Goal: Task Accomplishment & Management: Manage account settings

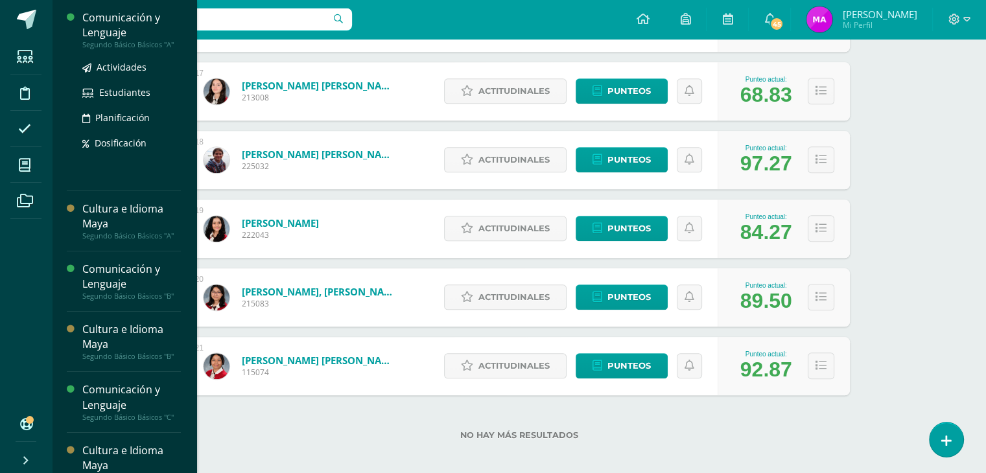
click at [122, 47] on div "Segundo Básico Básicos "A"" at bounding box center [131, 44] width 99 height 9
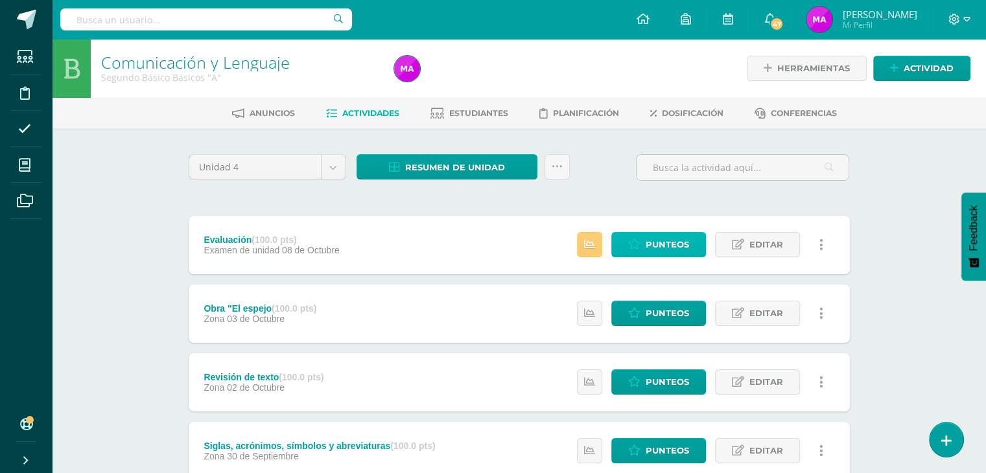
click at [659, 249] on span "Punteos" at bounding box center [666, 245] width 43 height 24
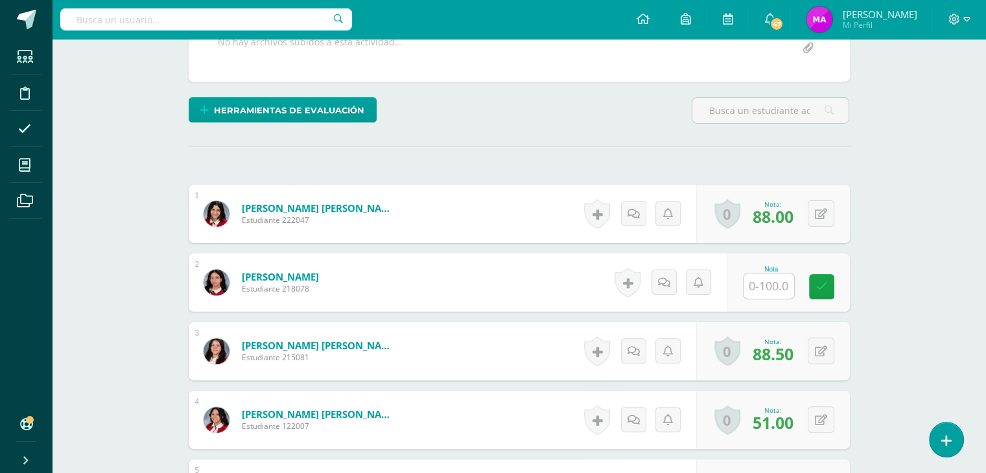
scroll to position [279, 0]
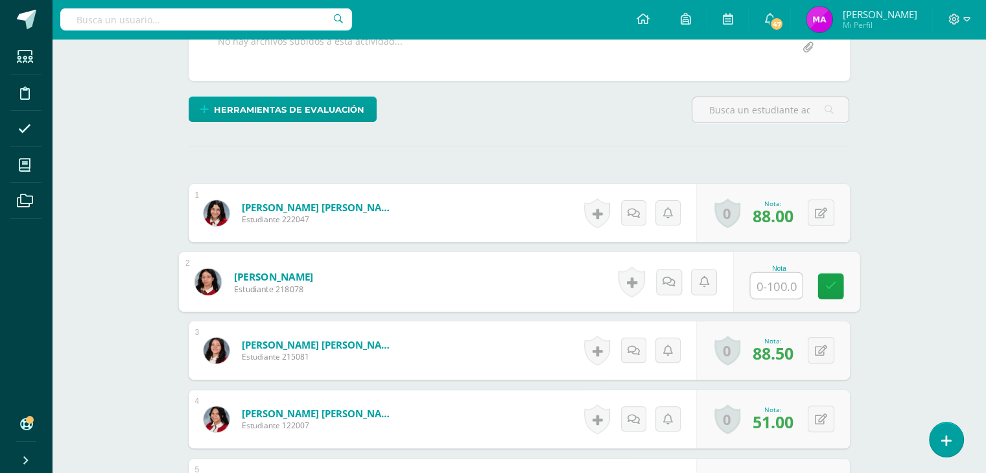
click at [767, 284] on input "text" at bounding box center [776, 286] width 52 height 26
type input "98"
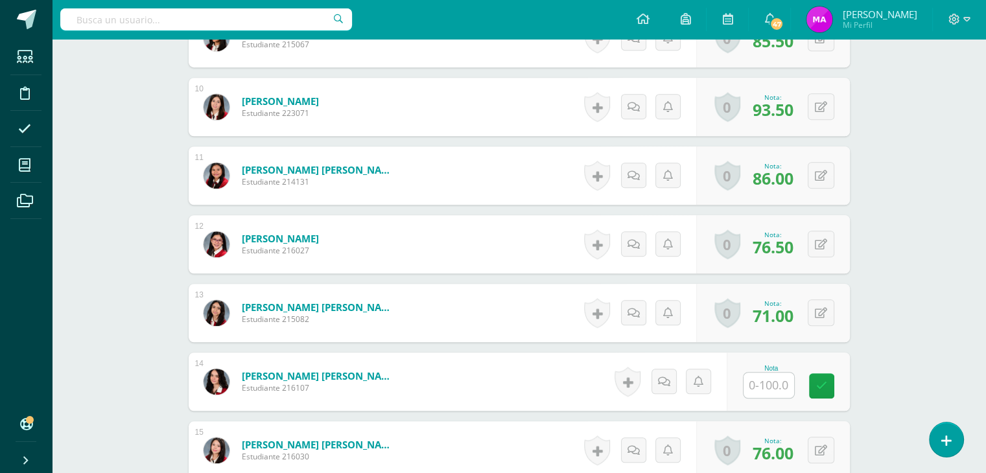
scroll to position [1003, 0]
click at [765, 384] on input "text" at bounding box center [776, 386] width 52 height 26
type input "98"
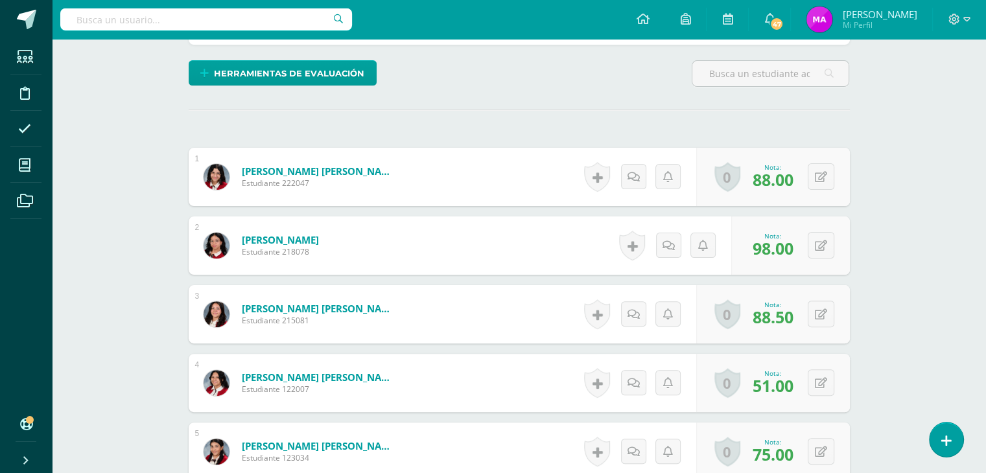
scroll to position [0, 0]
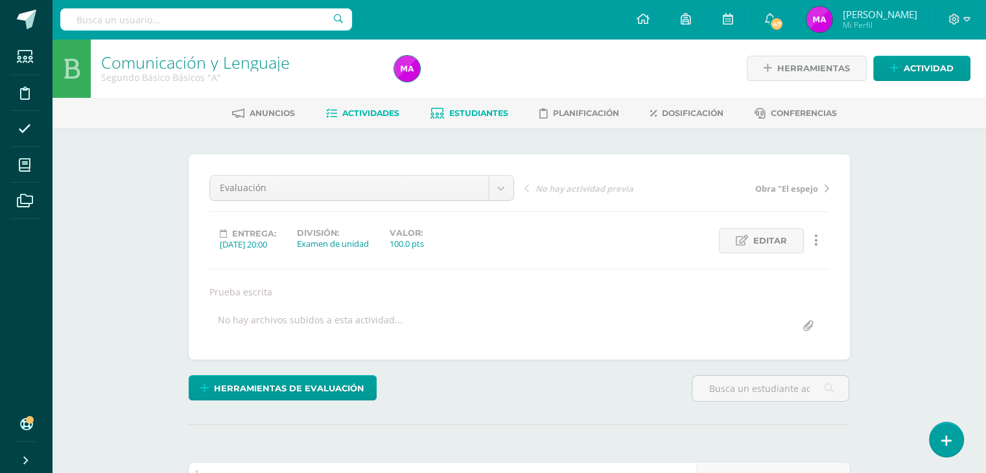
click at [469, 112] on span "Estudiantes" at bounding box center [478, 113] width 59 height 10
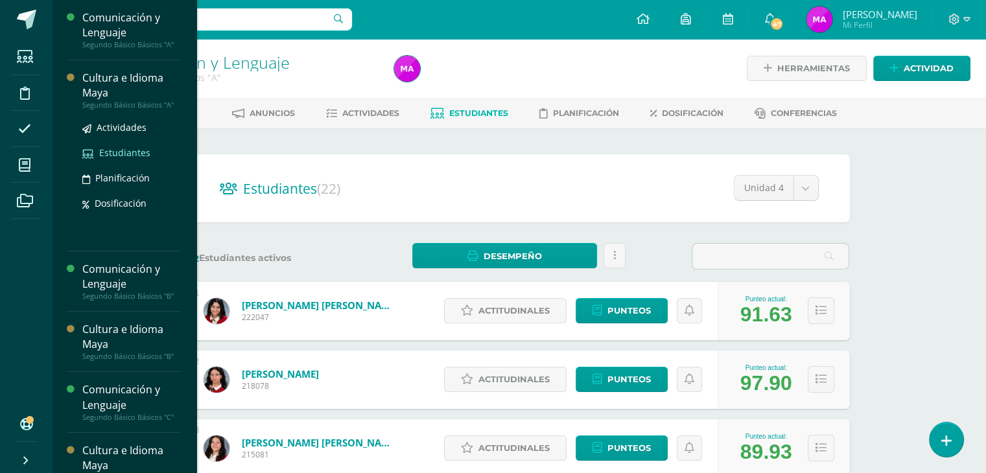
click at [119, 154] on span "Estudiantes" at bounding box center [124, 152] width 51 height 12
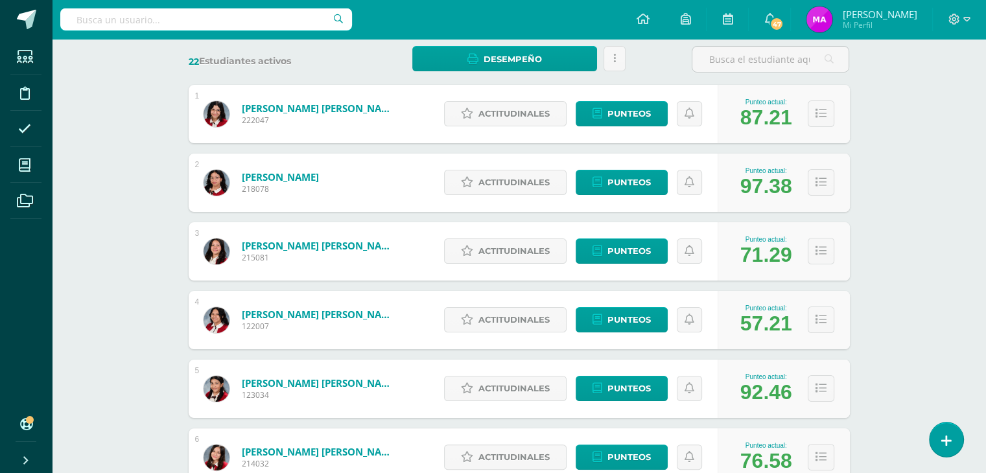
scroll to position [198, 0]
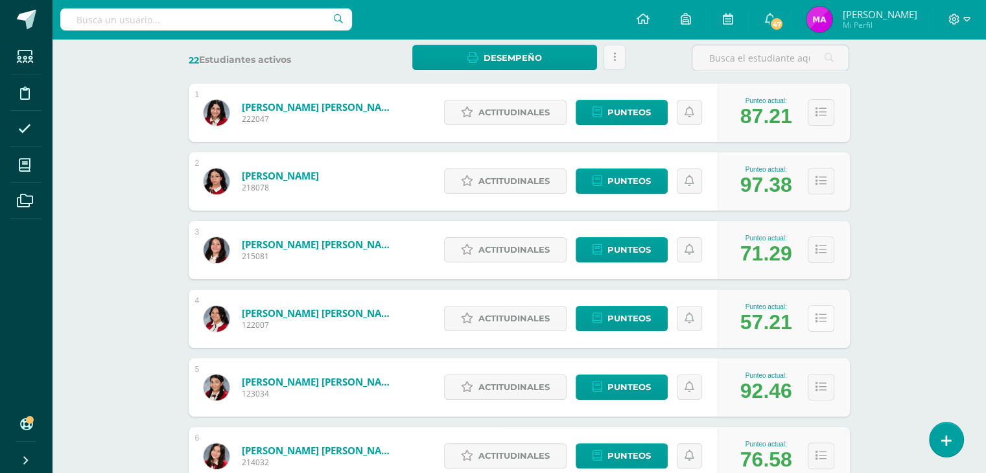
click at [817, 325] on button at bounding box center [821, 318] width 27 height 27
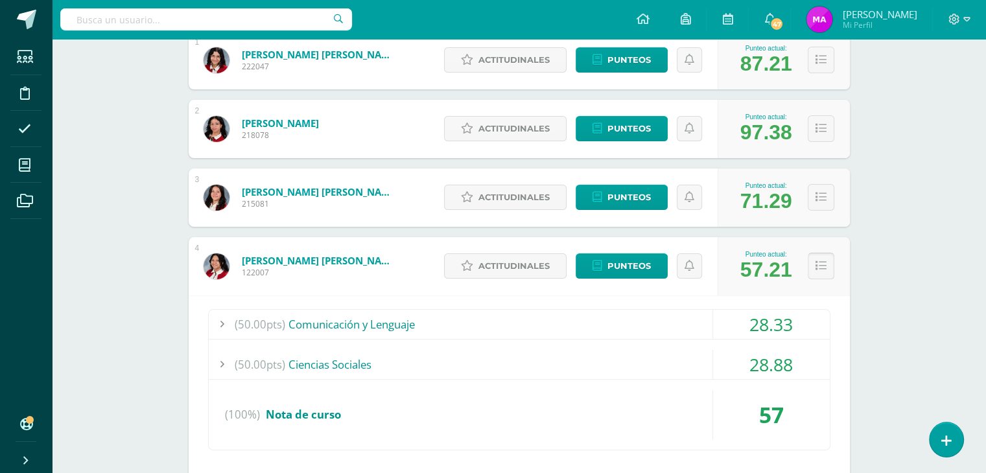
scroll to position [254, 0]
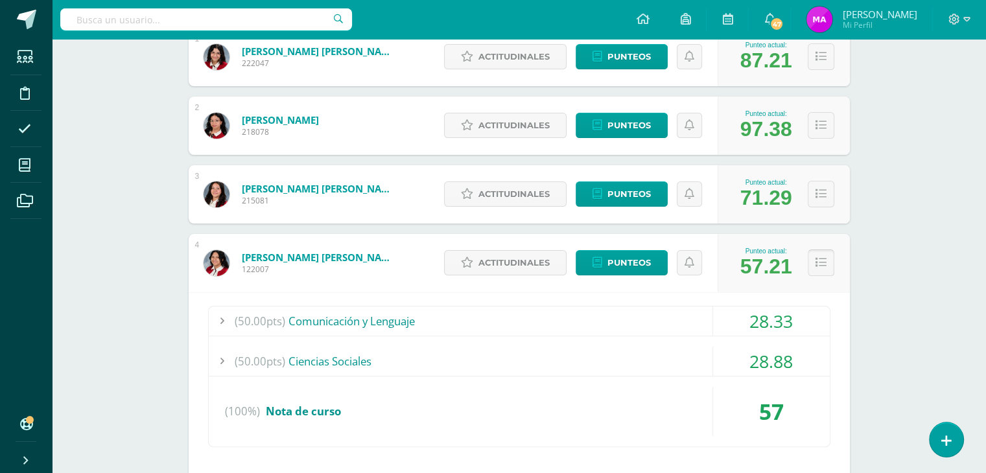
click at [819, 264] on icon at bounding box center [820, 262] width 11 height 11
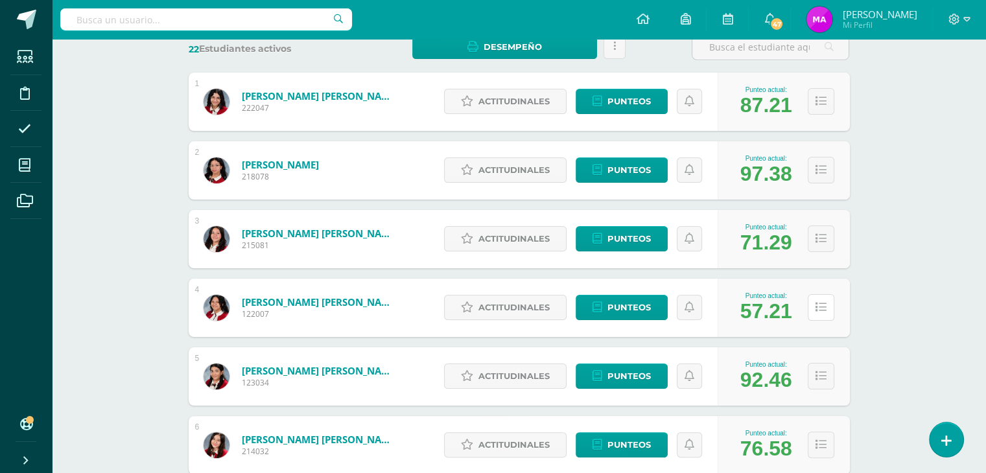
scroll to position [210, 0]
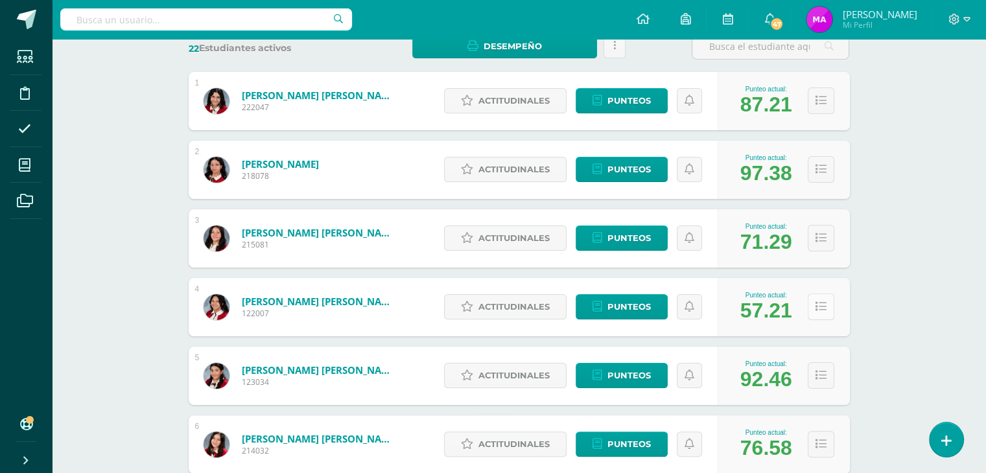
click at [819, 312] on button at bounding box center [821, 307] width 27 height 27
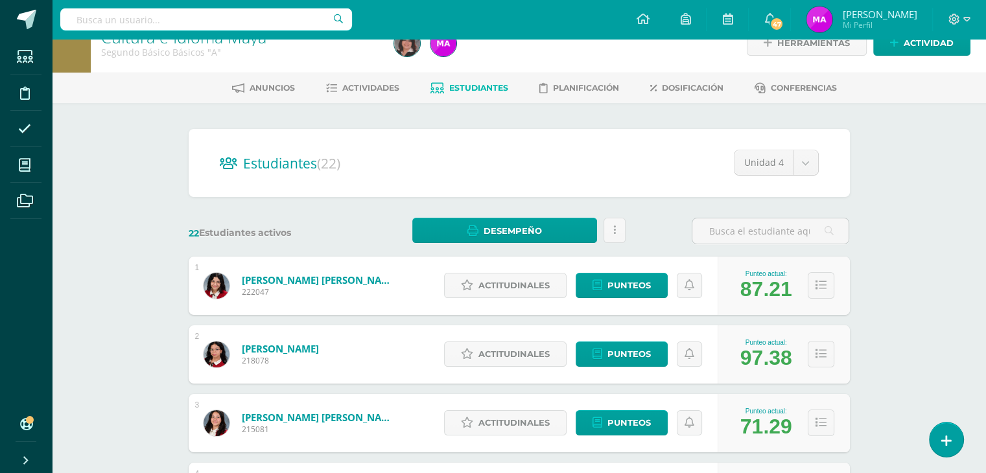
scroll to position [0, 0]
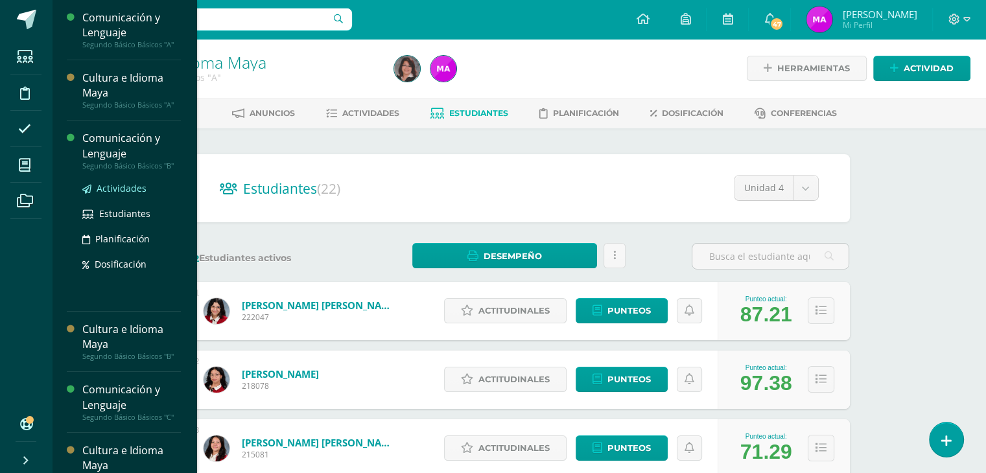
click at [121, 185] on span "Actividades" at bounding box center [122, 188] width 50 height 12
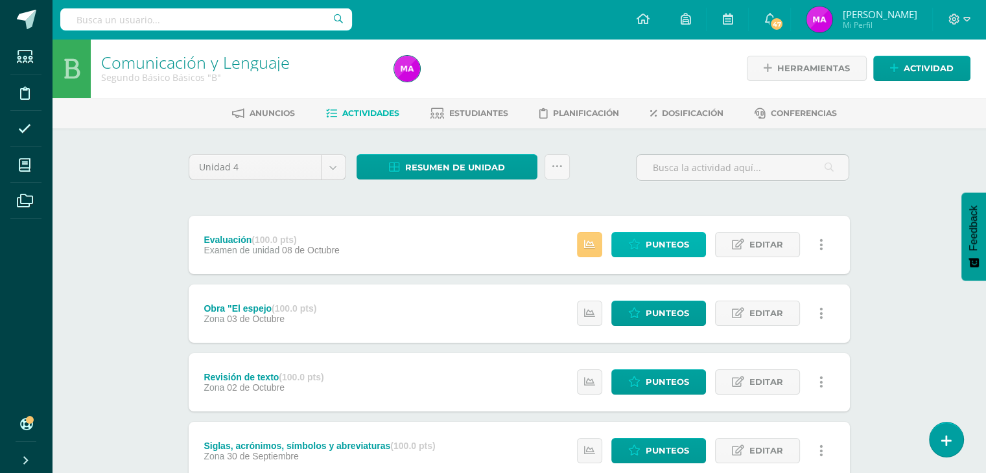
click at [658, 242] on span "Punteos" at bounding box center [666, 245] width 43 height 24
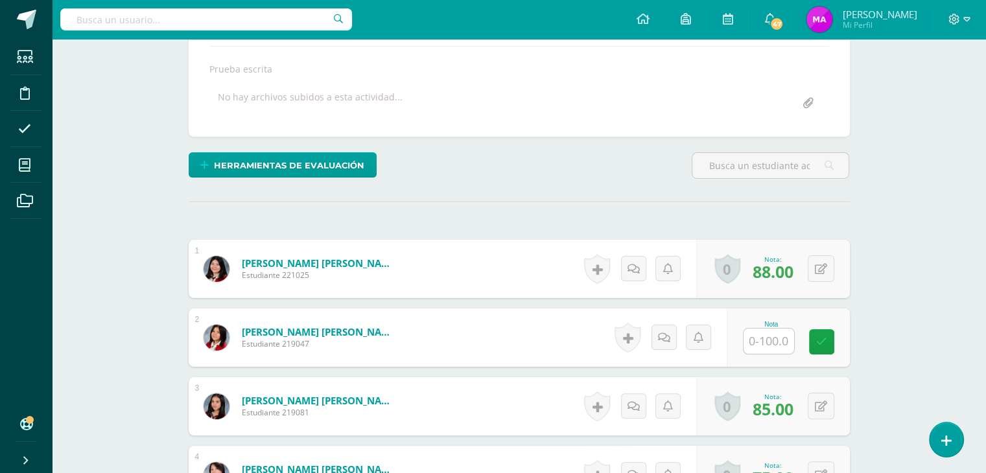
scroll to position [223, 0]
click at [778, 343] on input "text" at bounding box center [776, 342] width 52 height 26
type input "95"
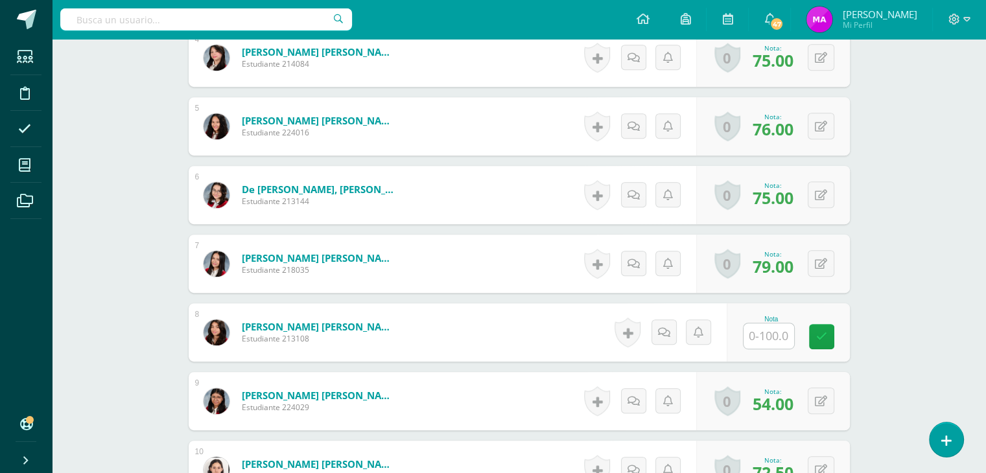
scroll to position [642, 0]
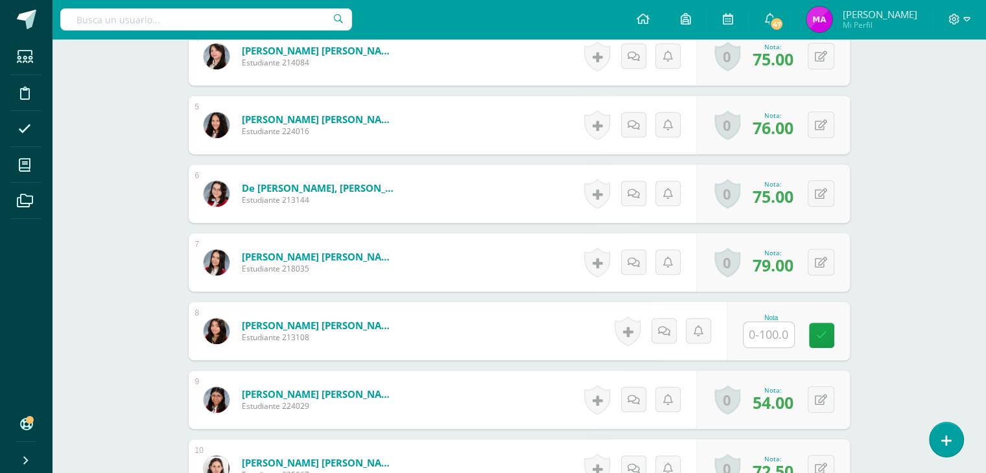
click at [770, 338] on input "text" at bounding box center [768, 334] width 51 height 25
type input "93"
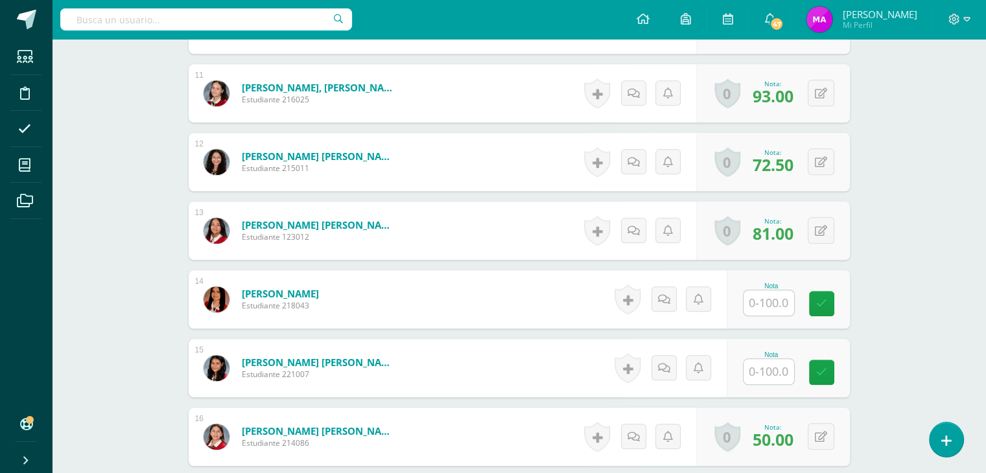
scroll to position [1087, 0]
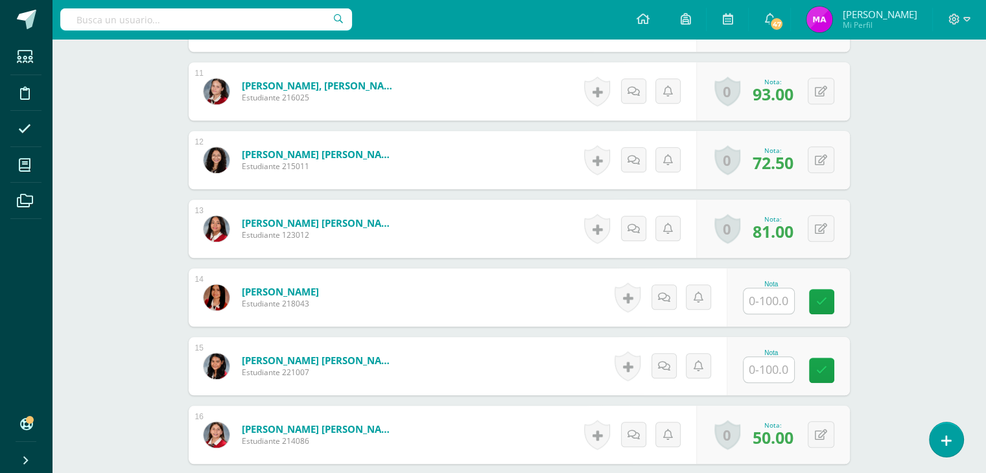
click at [763, 293] on input "text" at bounding box center [768, 300] width 51 height 25
click at [776, 297] on input "text" at bounding box center [776, 301] width 52 height 26
type input "98"
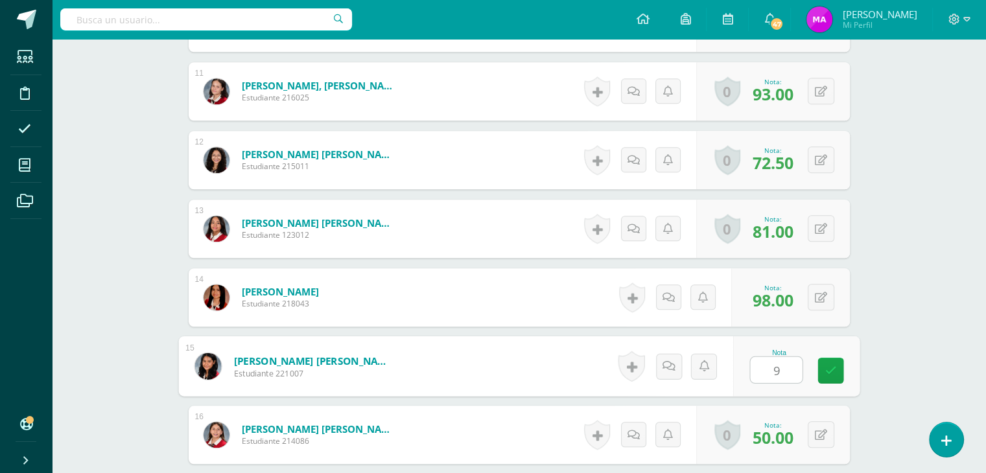
type input "95"
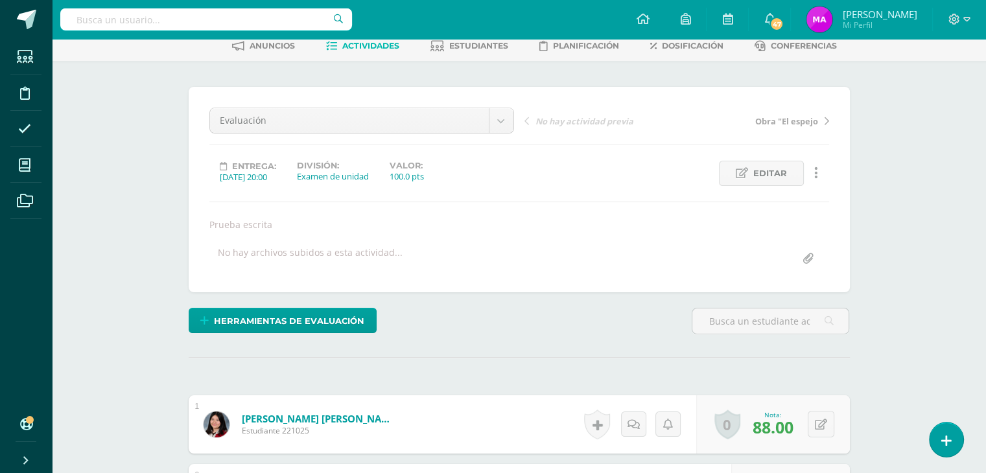
scroll to position [0, 0]
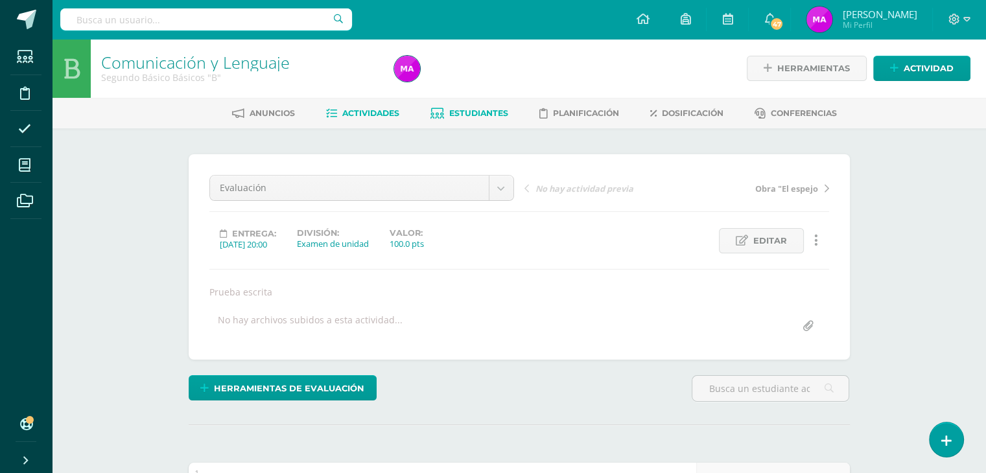
click span "Estudiantes"
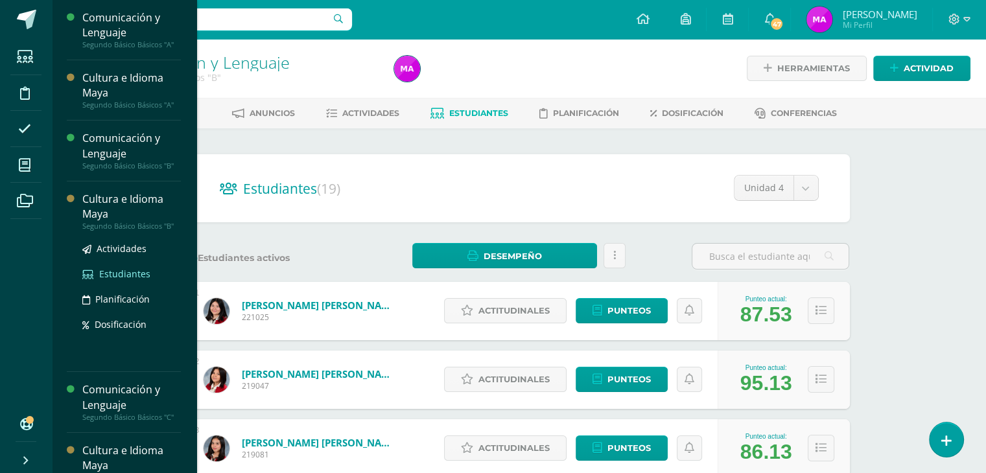
click at [123, 273] on span "Estudiantes" at bounding box center [124, 274] width 51 height 12
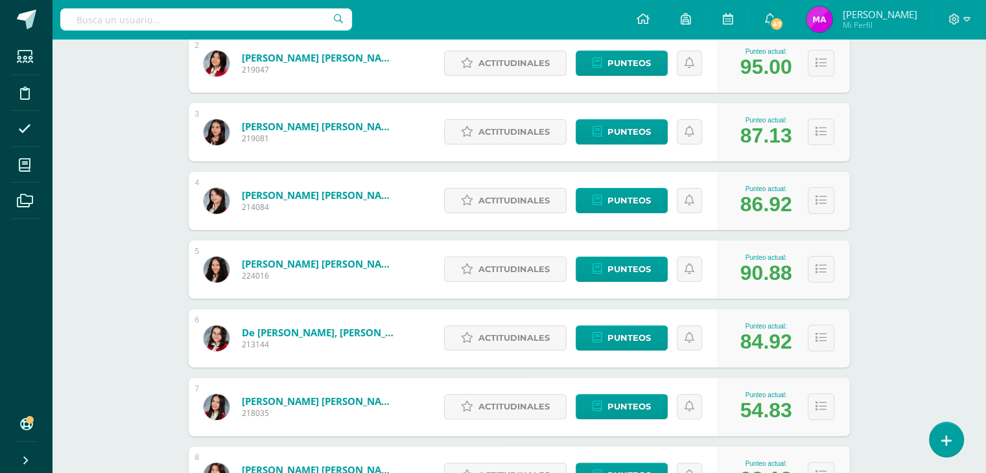
scroll to position [342, 0]
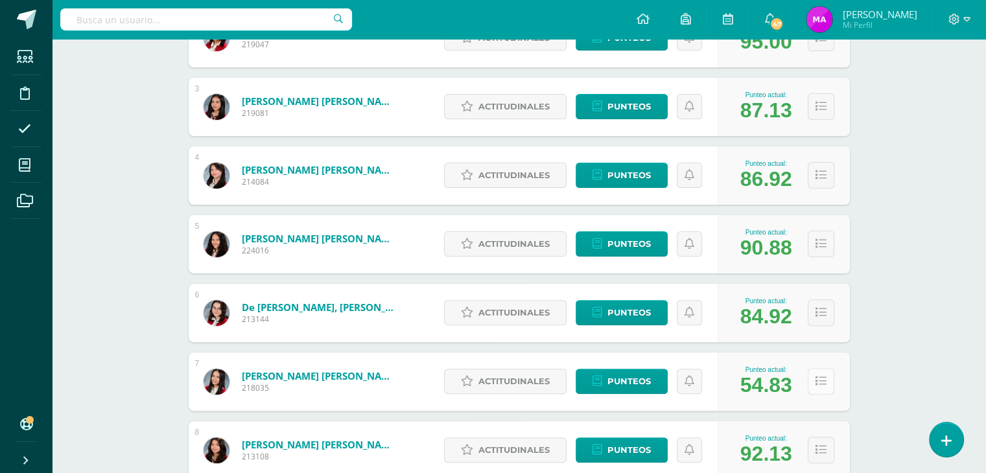
click at [827, 382] on button at bounding box center [821, 381] width 27 height 27
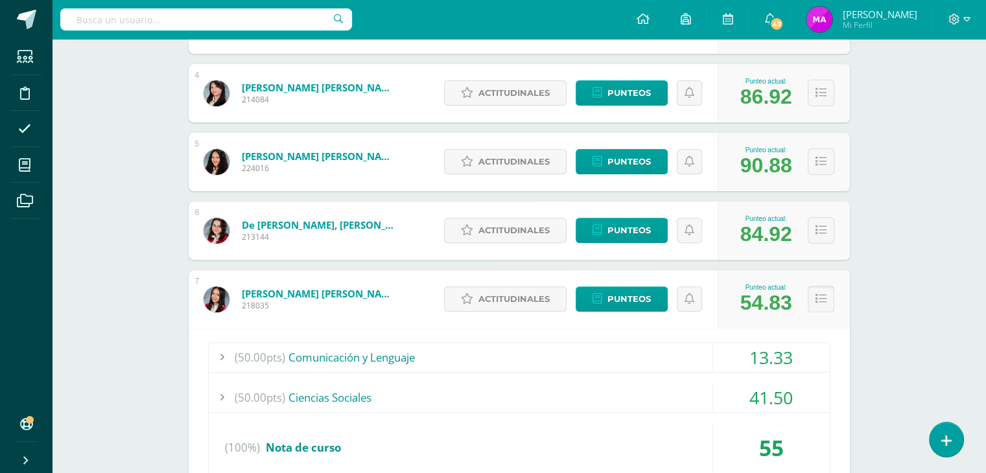
scroll to position [424, 0]
click at [817, 296] on icon at bounding box center [820, 298] width 11 height 11
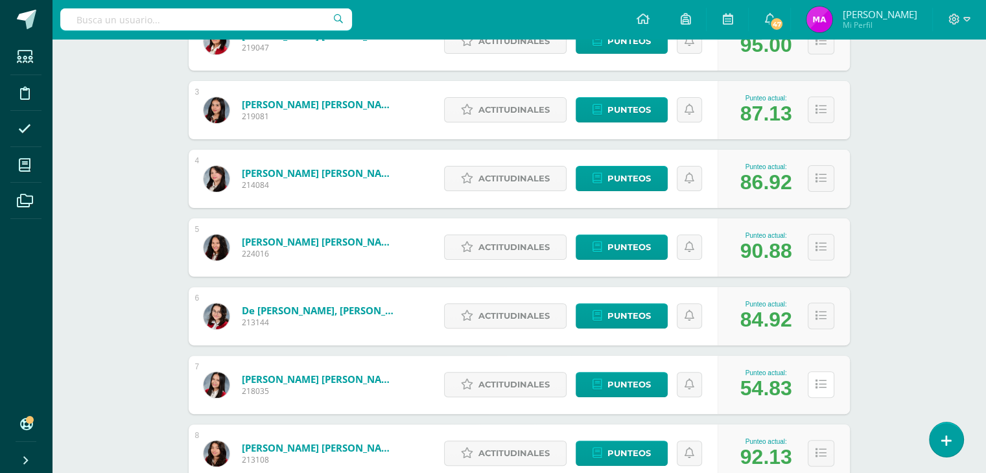
scroll to position [0, 0]
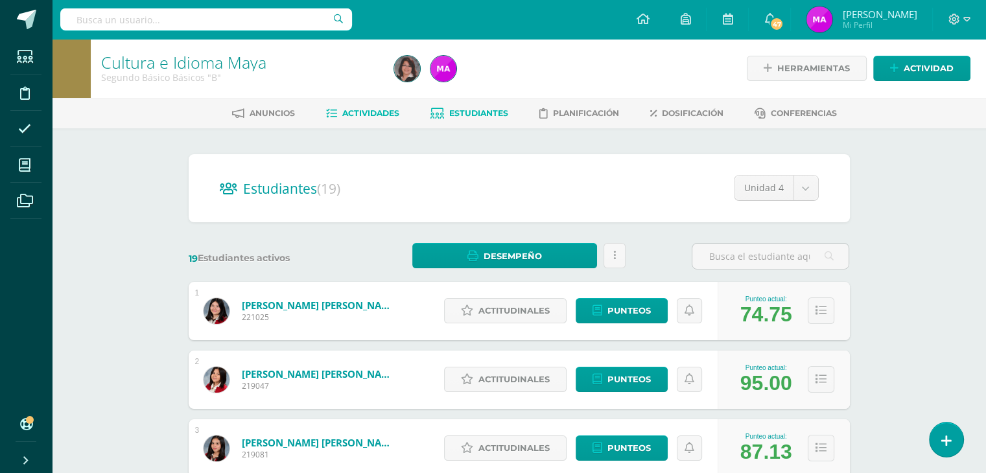
click at [358, 111] on span "Actividades" at bounding box center [370, 113] width 57 height 10
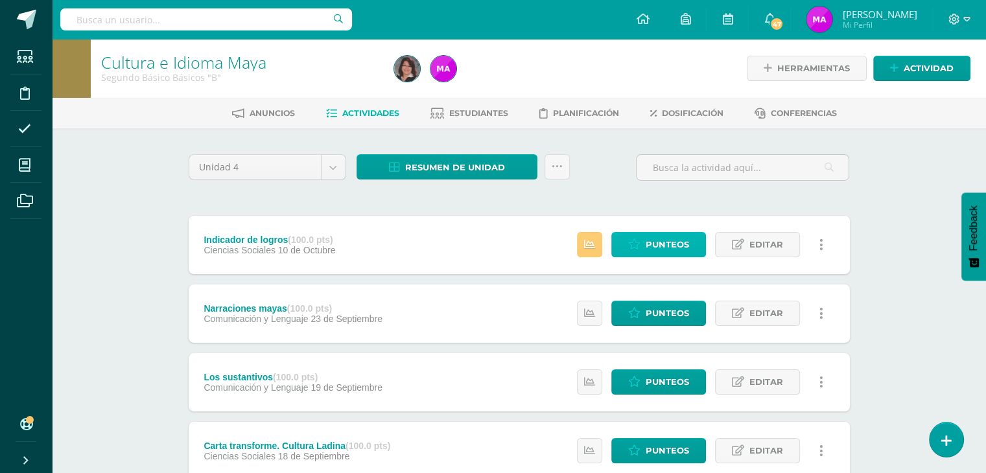
click at [673, 238] on span "Punteos" at bounding box center [666, 245] width 43 height 24
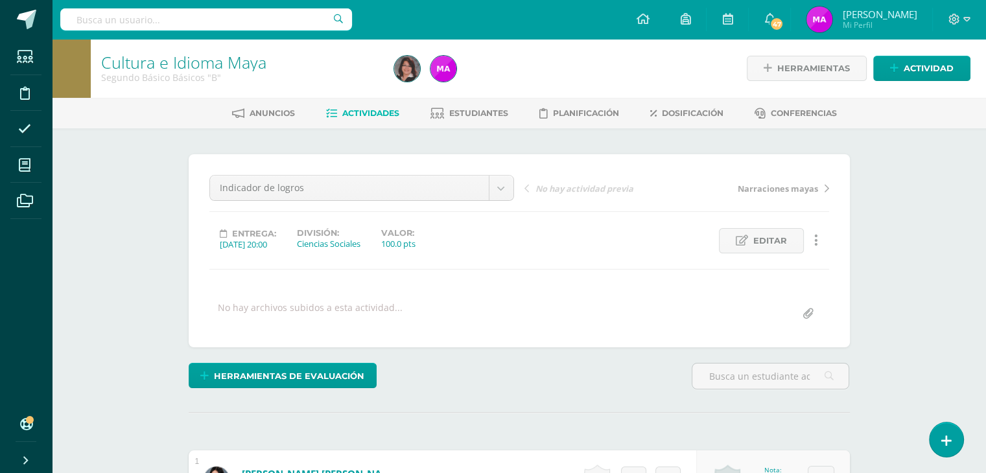
click at [365, 114] on span "Actividades" at bounding box center [370, 113] width 57 height 10
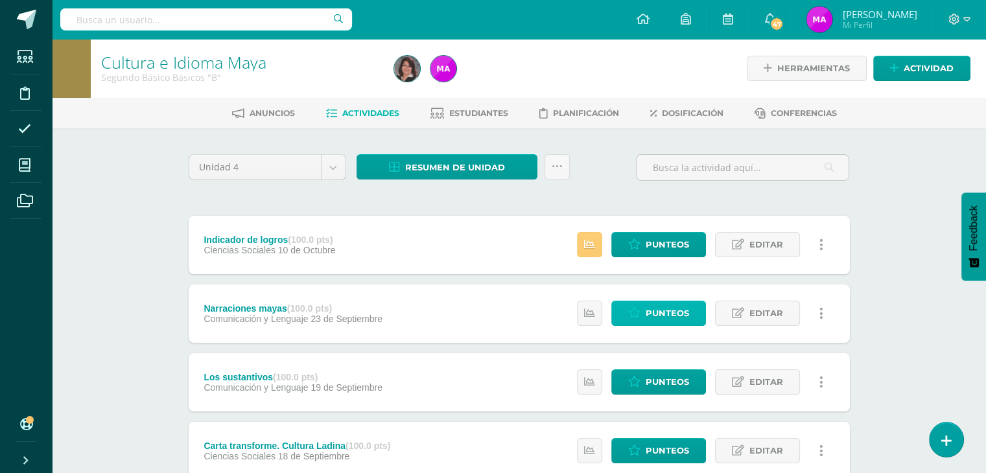
click at [666, 312] on span "Punteos" at bounding box center [666, 313] width 43 height 24
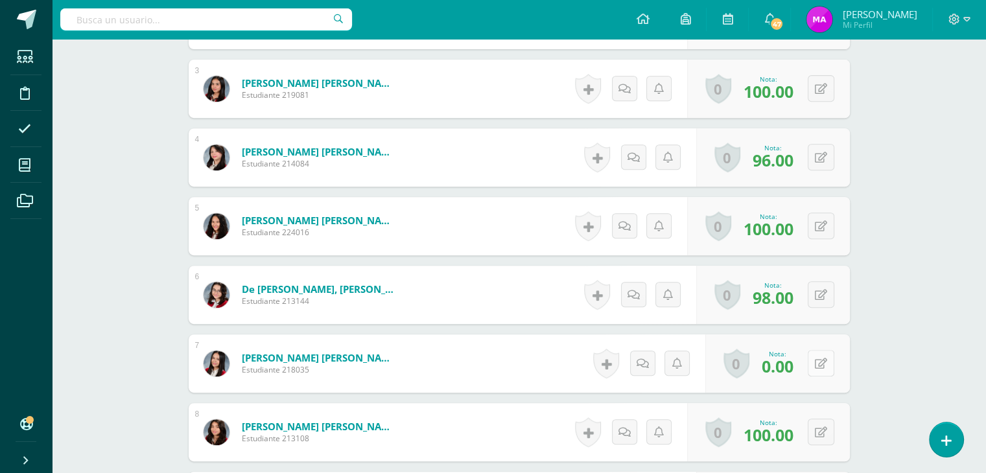
scroll to position [541, 0]
click at [817, 364] on button at bounding box center [829, 362] width 27 height 27
type input "50"
click at [791, 363] on icon at bounding box center [795, 367] width 12 height 11
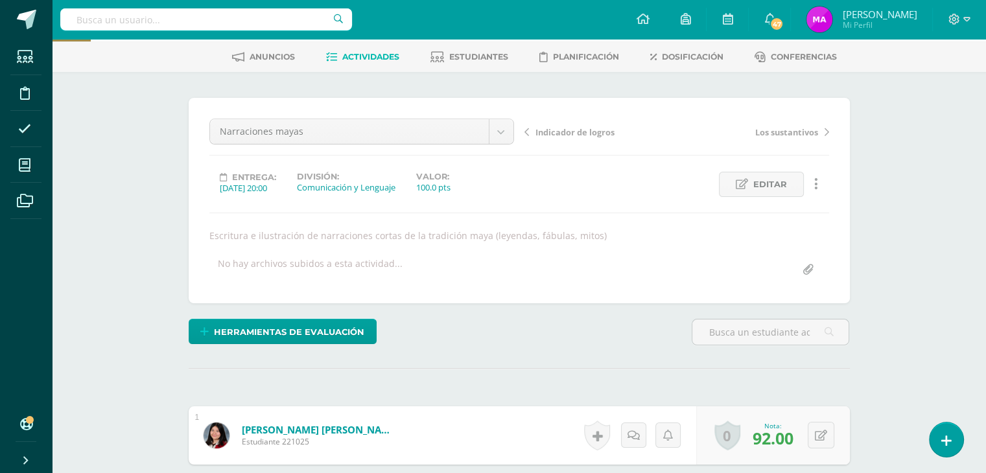
scroll to position [57, 0]
click at [471, 58] on span "Estudiantes" at bounding box center [478, 56] width 59 height 10
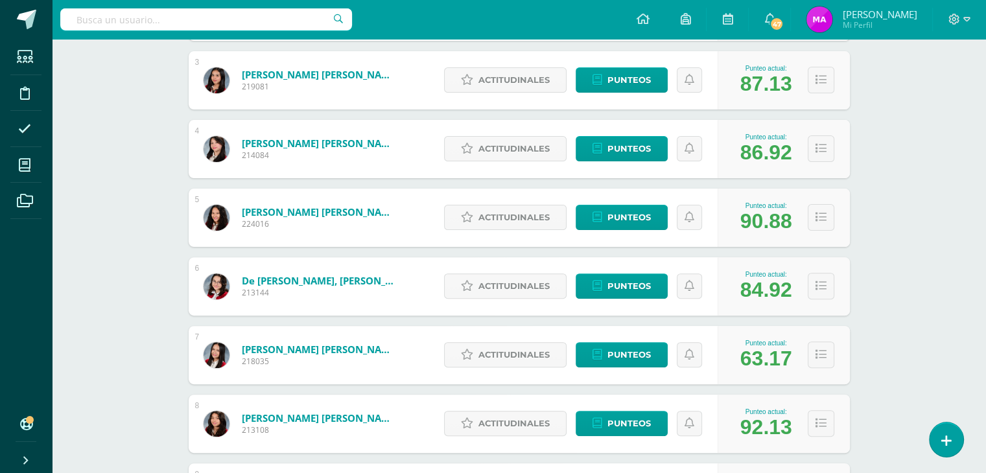
scroll to position [368, 0]
click at [825, 358] on icon at bounding box center [820, 354] width 11 height 11
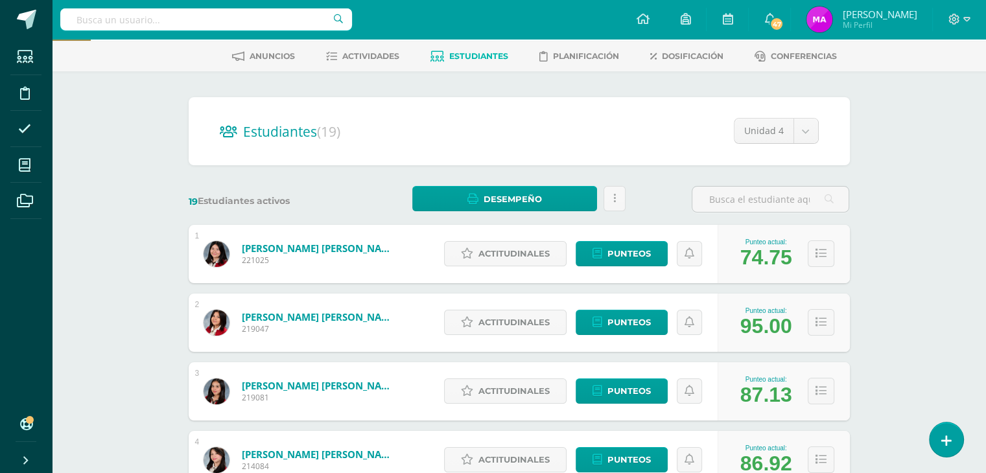
scroll to position [0, 0]
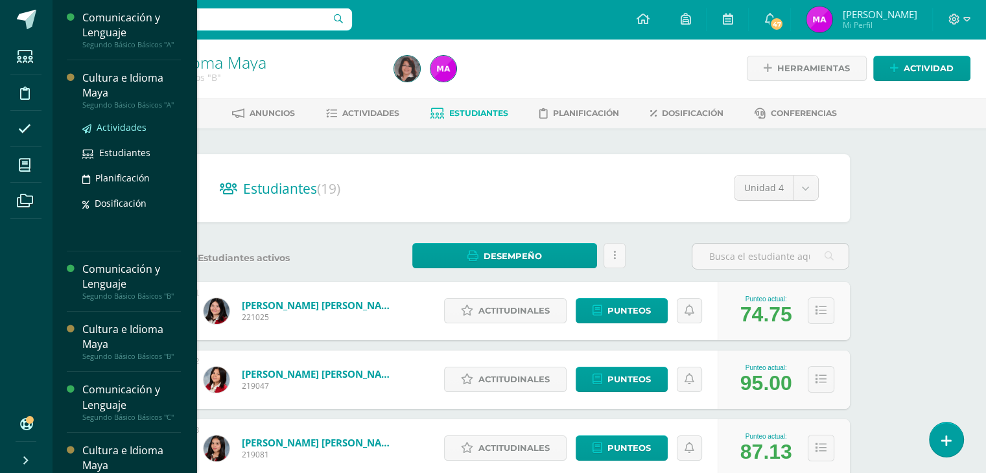
click at [110, 126] on span "Actividades" at bounding box center [122, 127] width 50 height 12
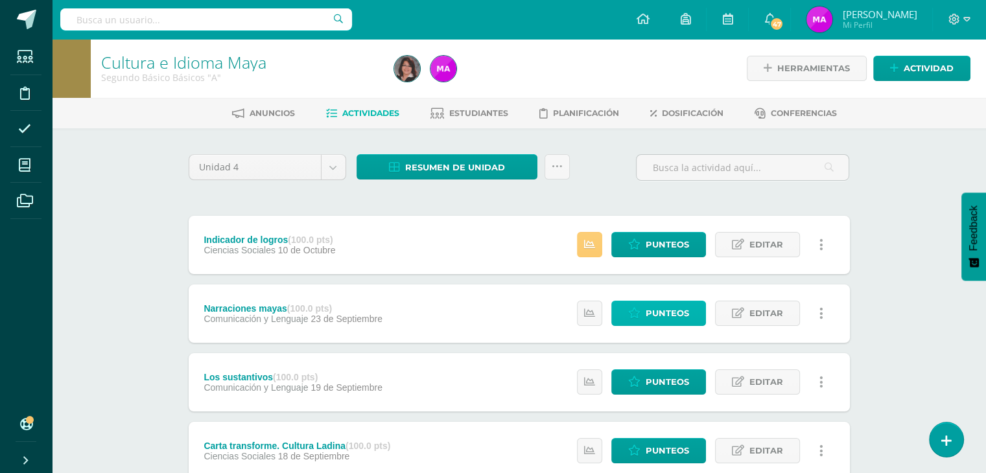
click at [661, 310] on span "Punteos" at bounding box center [666, 313] width 43 height 24
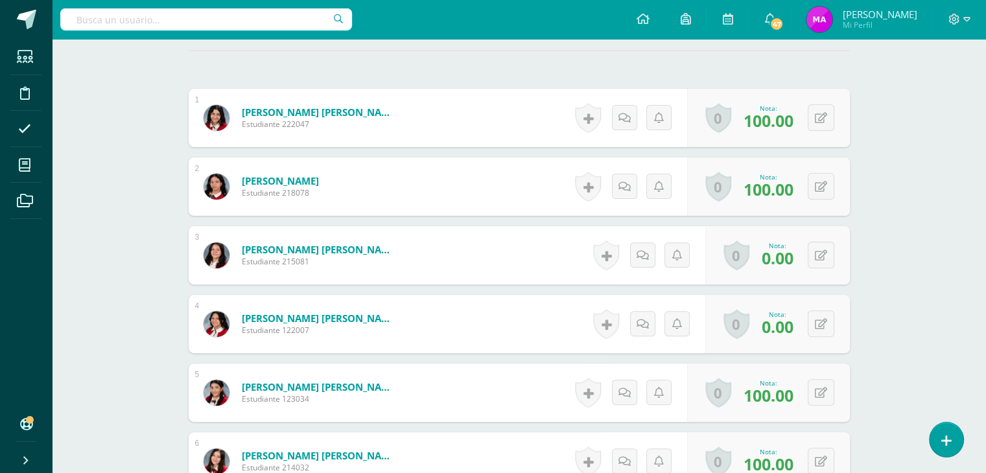
scroll to position [377, 0]
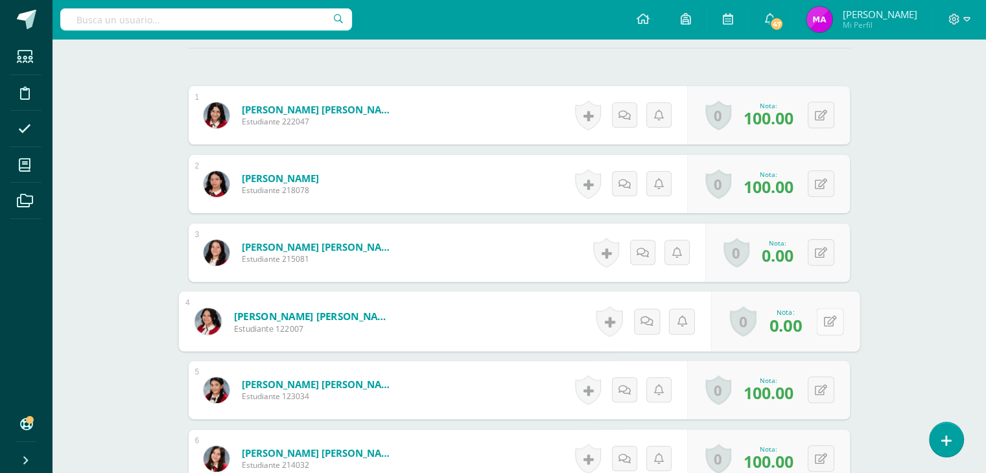
click at [817, 321] on button at bounding box center [829, 321] width 27 height 27
type input "50"
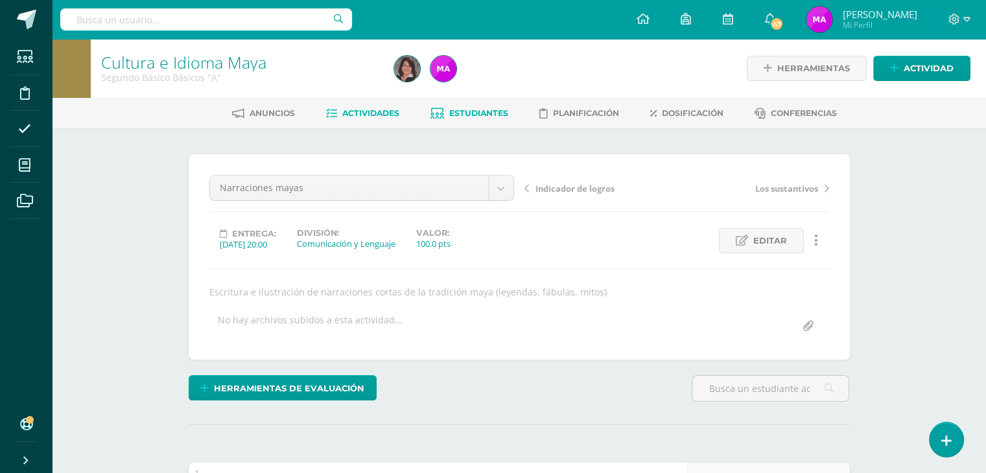
click at [469, 115] on span "Estudiantes" at bounding box center [478, 113] width 59 height 10
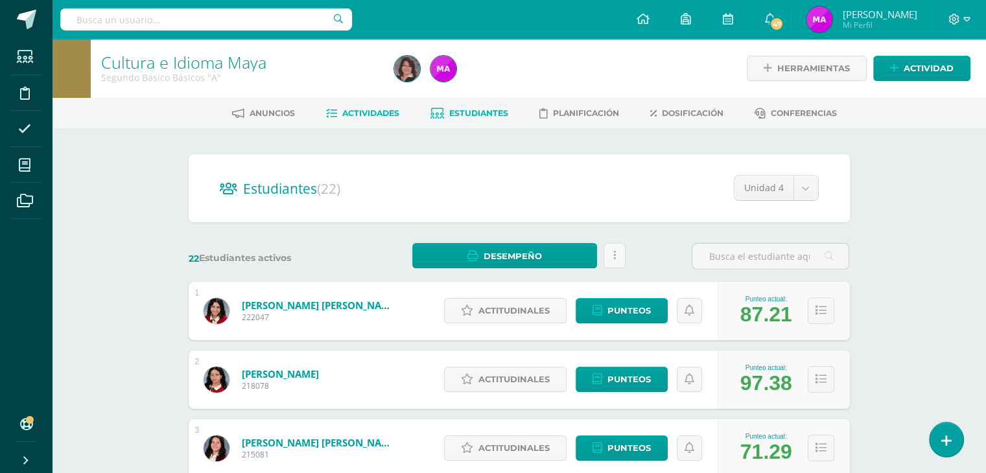
click at [358, 111] on span "Actividades" at bounding box center [370, 113] width 57 height 10
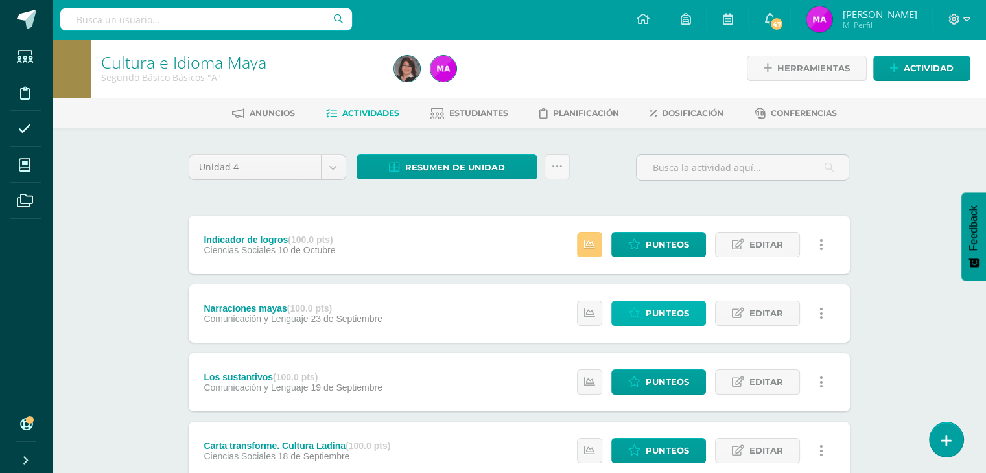
click at [652, 321] on span "Punteos" at bounding box center [666, 313] width 43 height 24
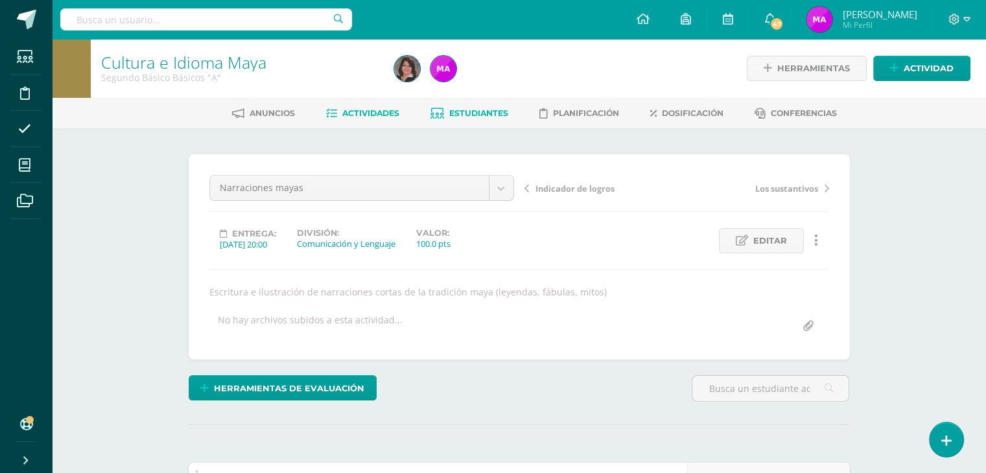
click at [471, 114] on span "Estudiantes" at bounding box center [478, 113] width 59 height 10
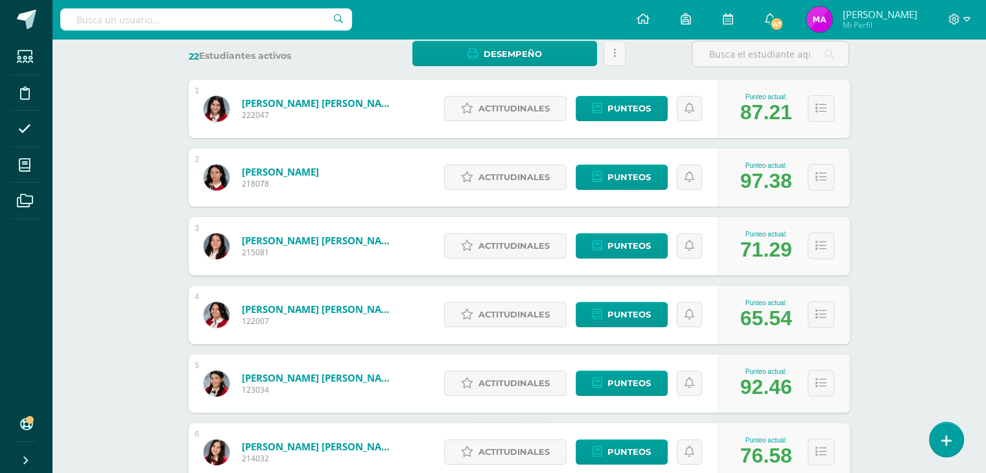
scroll to position [205, 0]
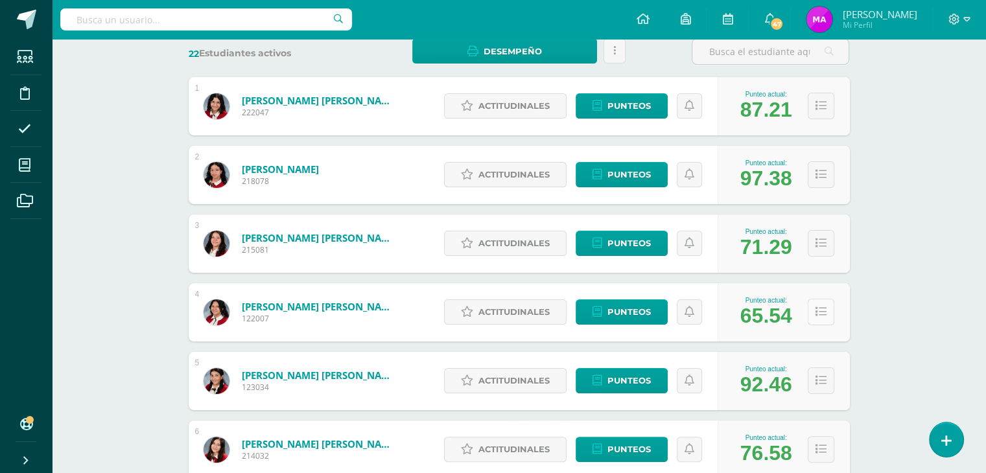
click at [820, 312] on icon at bounding box center [820, 312] width 11 height 11
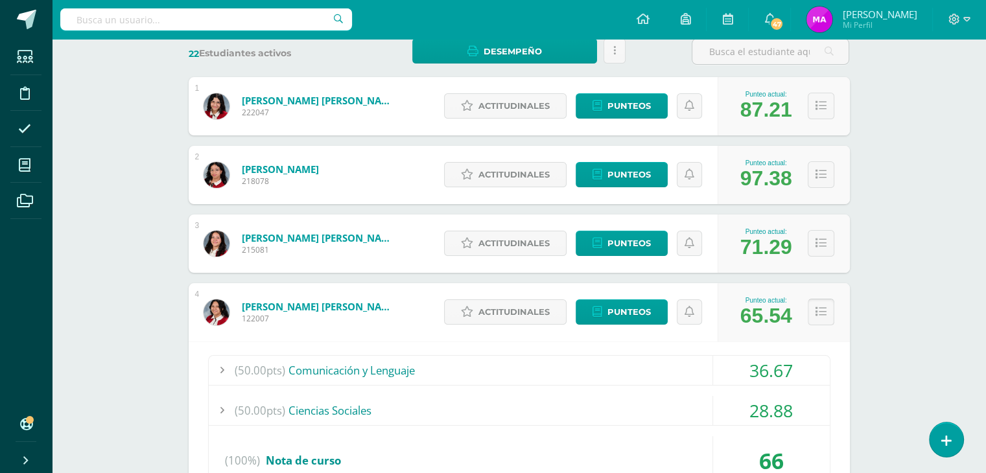
click at [819, 310] on icon at bounding box center [820, 312] width 11 height 11
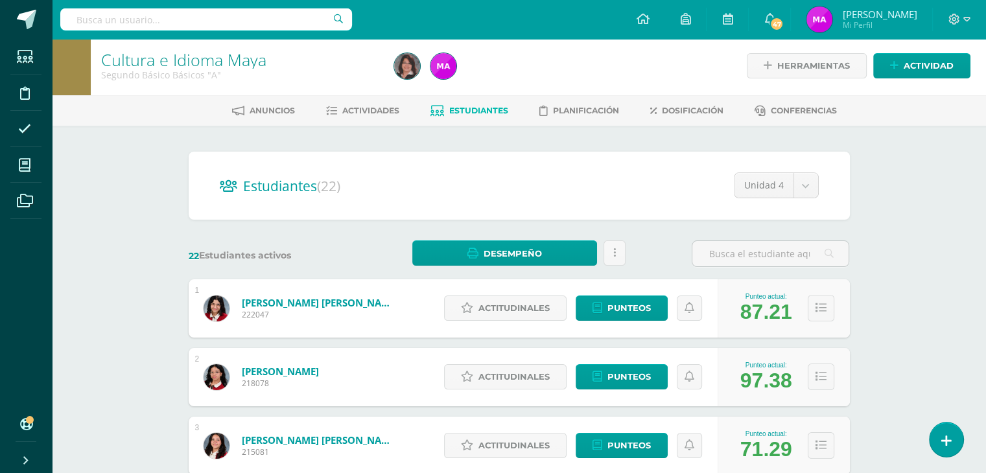
scroll to position [0, 0]
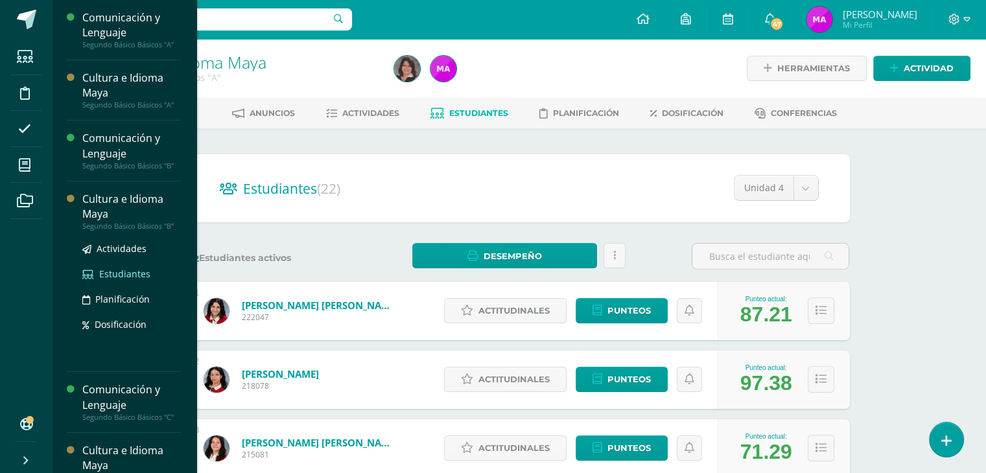
click at [117, 271] on span "Estudiantes" at bounding box center [124, 274] width 51 height 12
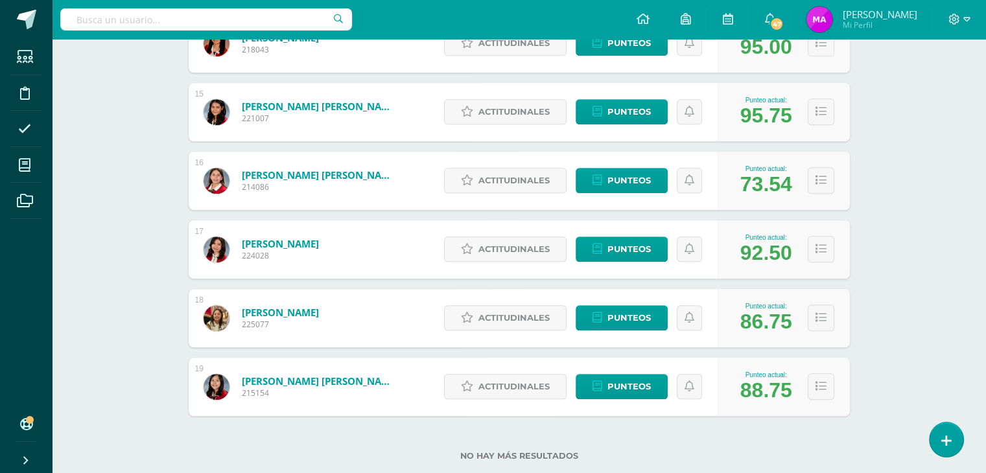
scroll to position [1190, 0]
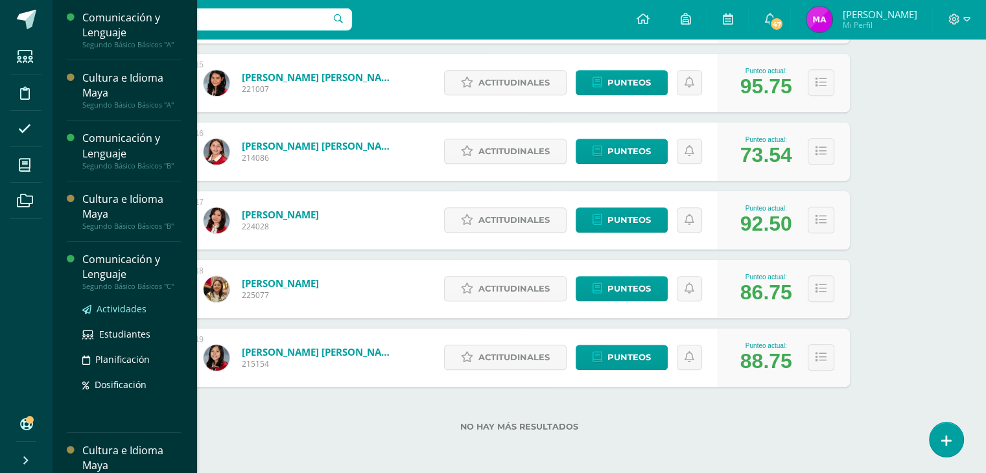
click at [113, 309] on span "Actividades" at bounding box center [122, 309] width 50 height 12
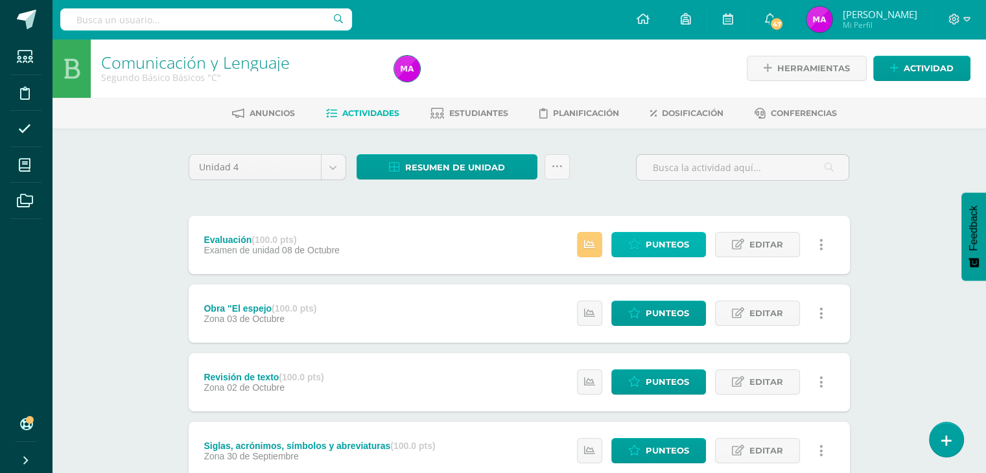
click at [662, 245] on span "Punteos" at bounding box center [666, 245] width 43 height 24
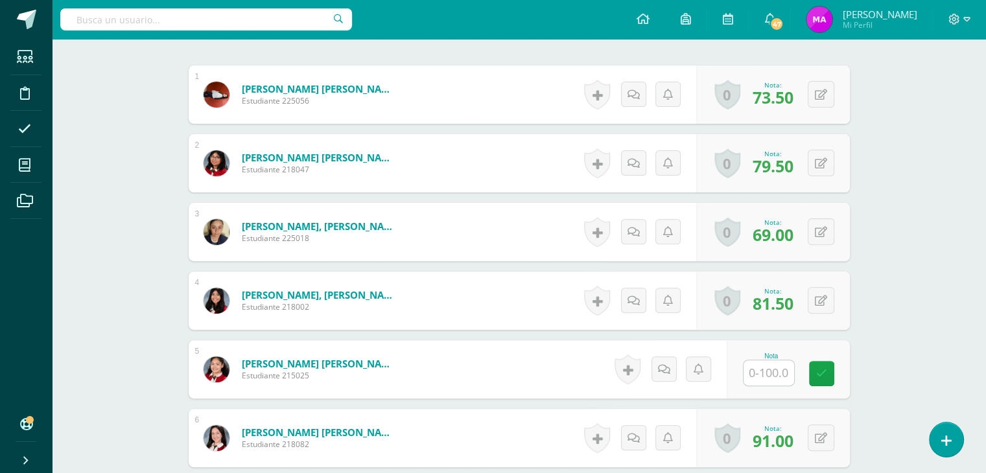
scroll to position [398, 0]
click at [767, 371] on input "text" at bounding box center [776, 373] width 52 height 26
type input "98"
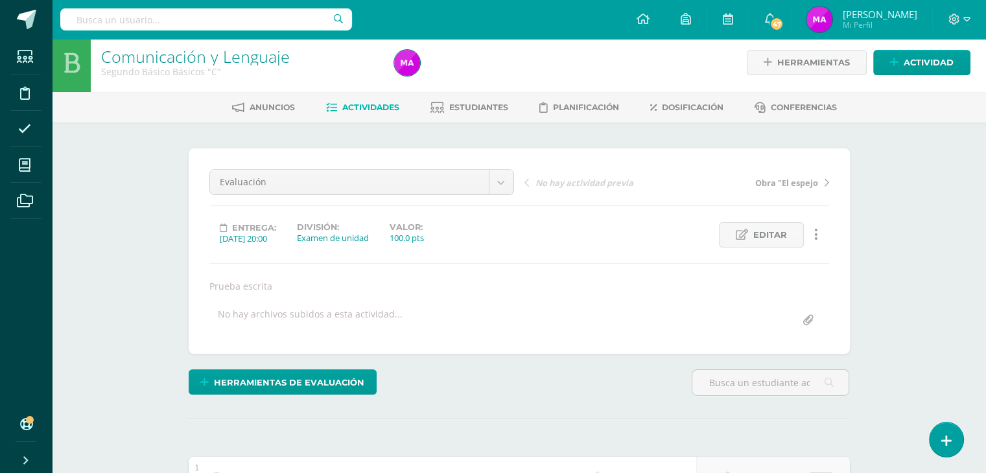
scroll to position [0, 0]
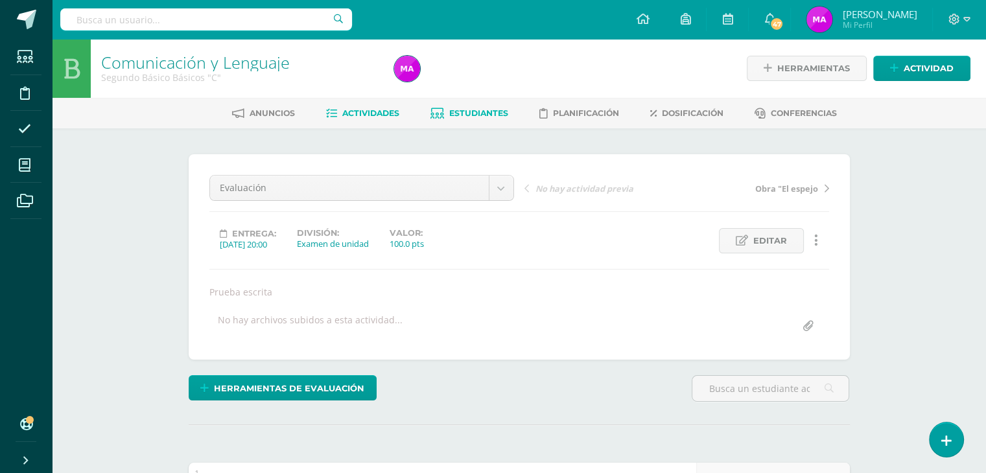
click at [471, 113] on span "Estudiantes" at bounding box center [478, 113] width 59 height 10
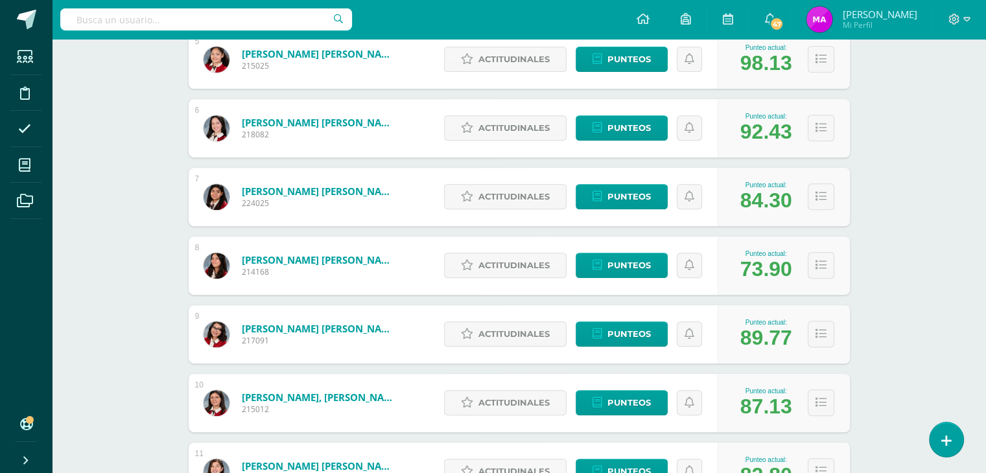
scroll to position [529, 0]
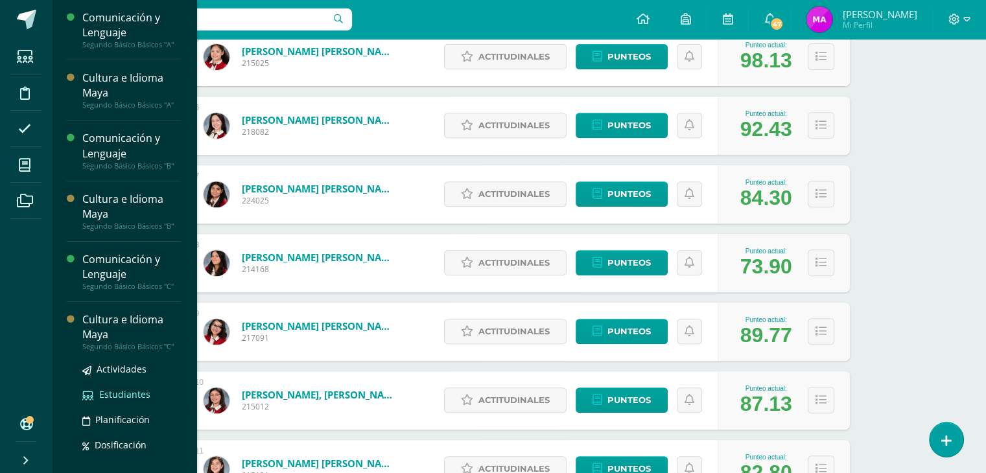
click at [115, 397] on span "Estudiantes" at bounding box center [124, 394] width 51 height 12
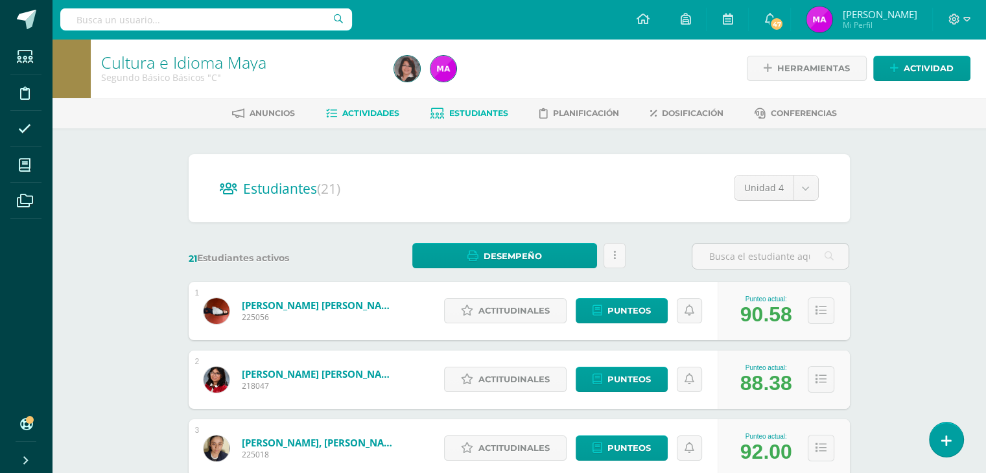
click at [359, 110] on span "Actividades" at bounding box center [370, 113] width 57 height 10
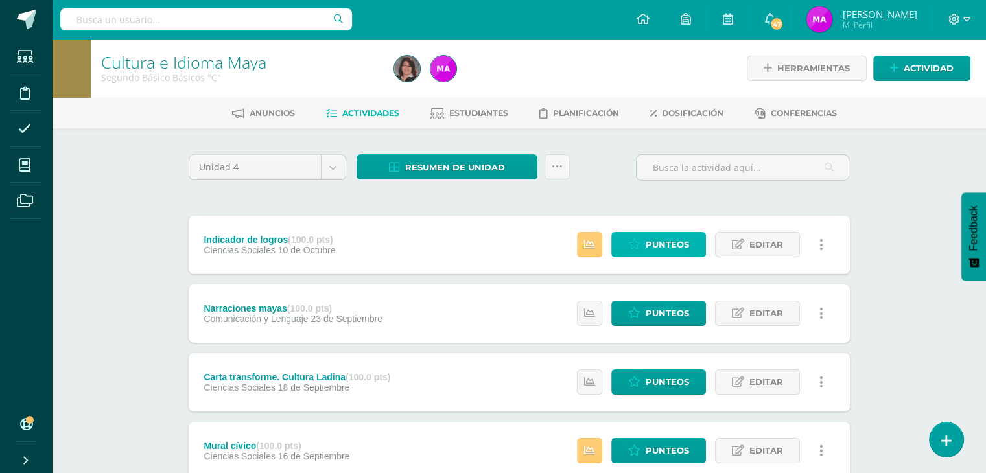
click at [656, 245] on span "Punteos" at bounding box center [666, 245] width 43 height 24
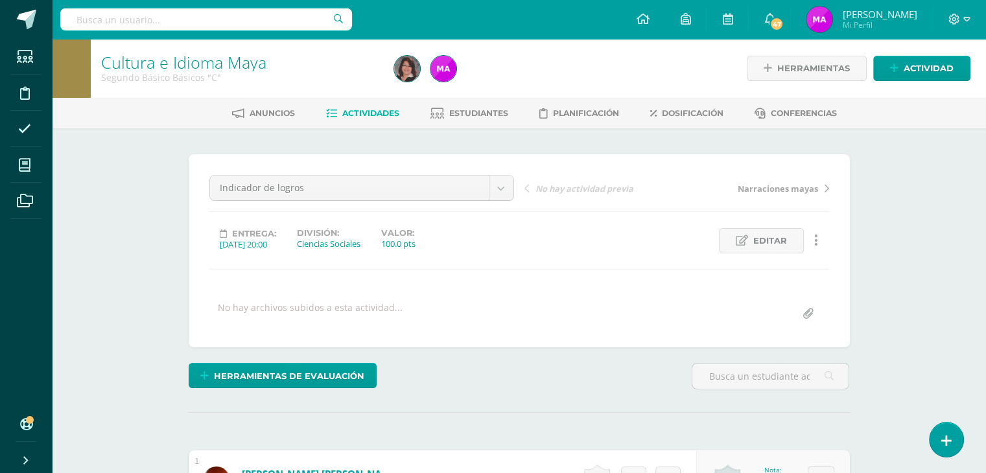
click at [374, 110] on span "Actividades" at bounding box center [370, 113] width 57 height 10
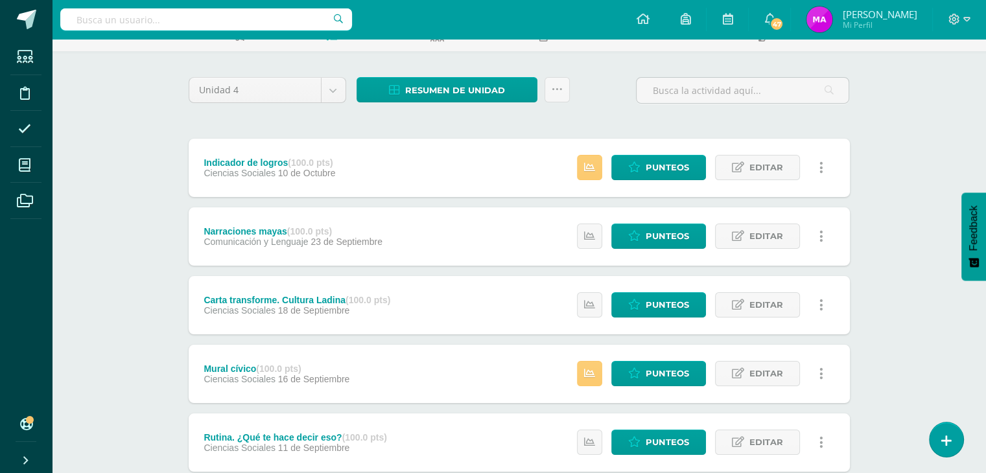
scroll to position [78, 0]
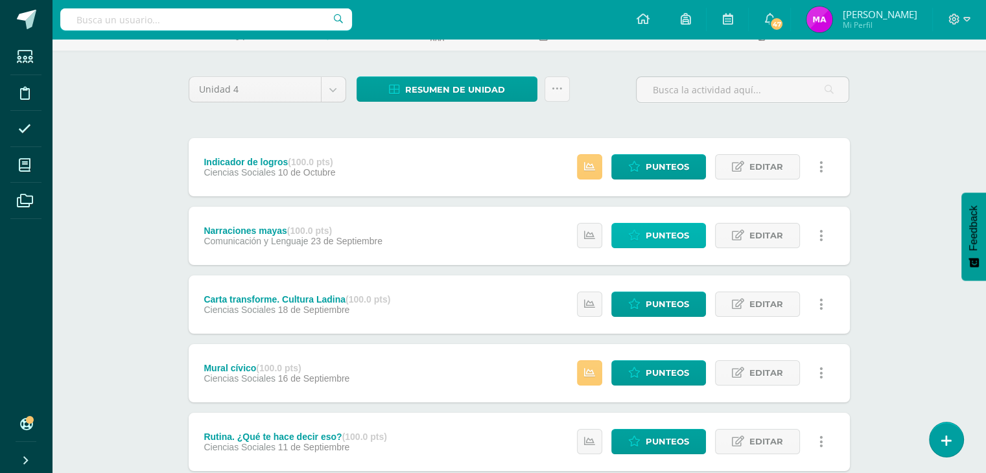
click at [664, 237] on span "Punteos" at bounding box center [666, 236] width 43 height 24
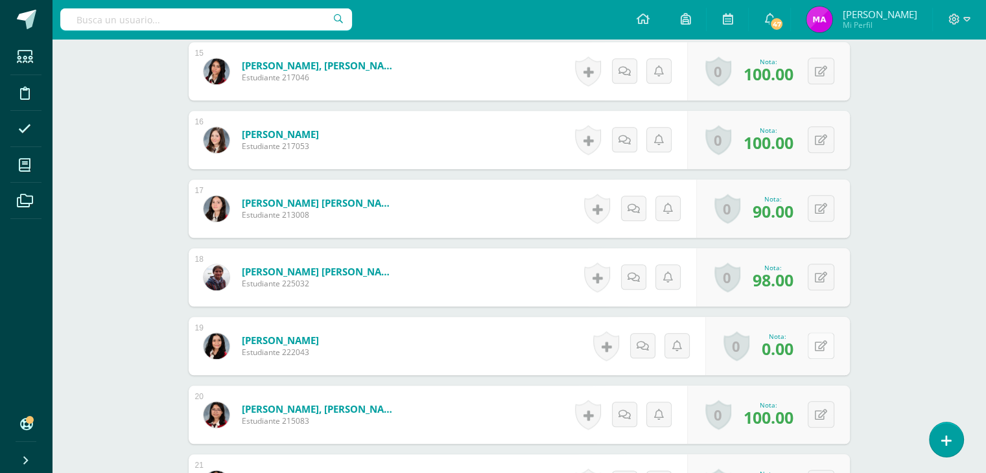
scroll to position [1383, 0]
click at [816, 346] on button at bounding box center [829, 345] width 27 height 27
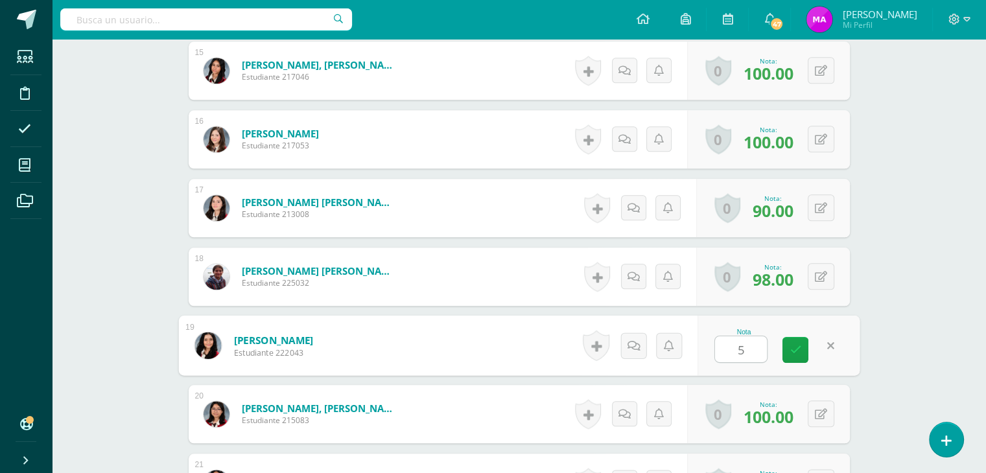
type input "50"
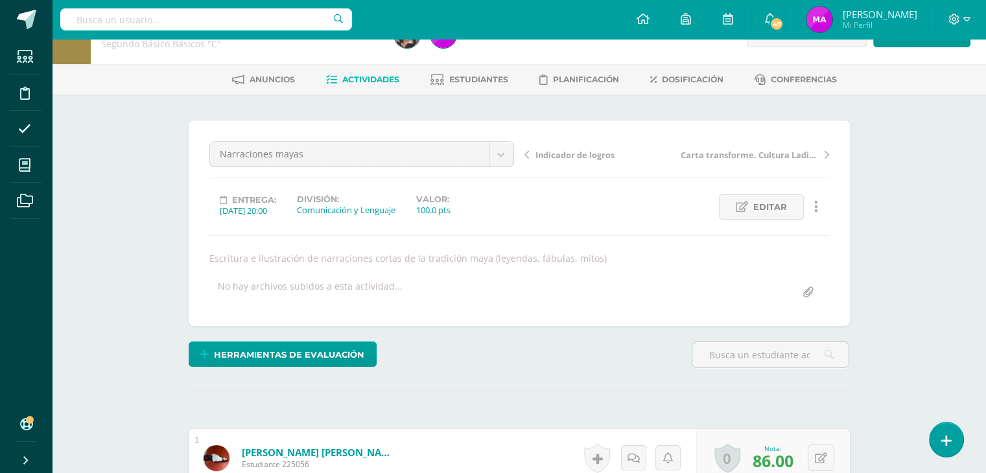
scroll to position [0, 0]
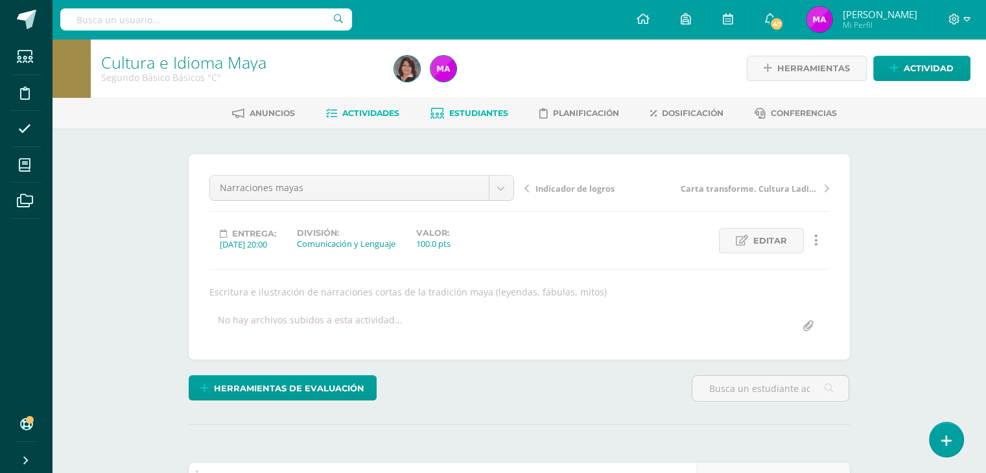
click at [482, 117] on span "Estudiantes" at bounding box center [478, 113] width 59 height 10
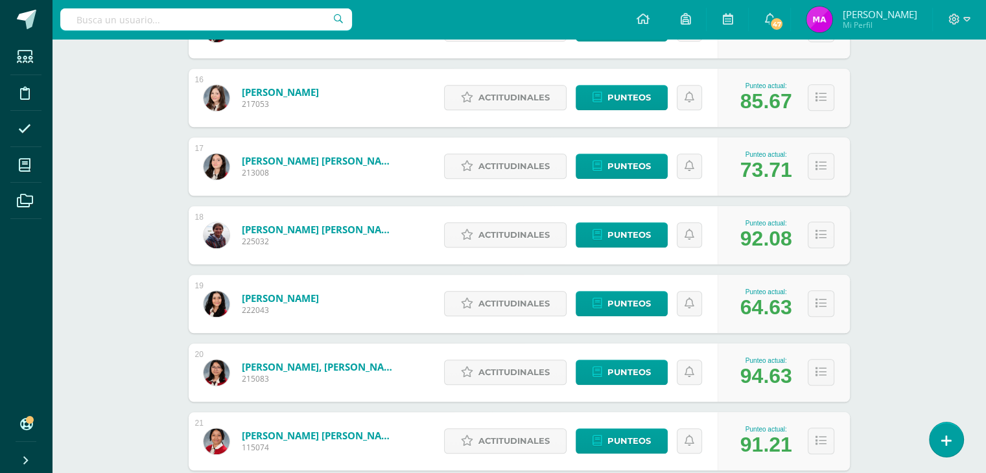
scroll to position [1245, 0]
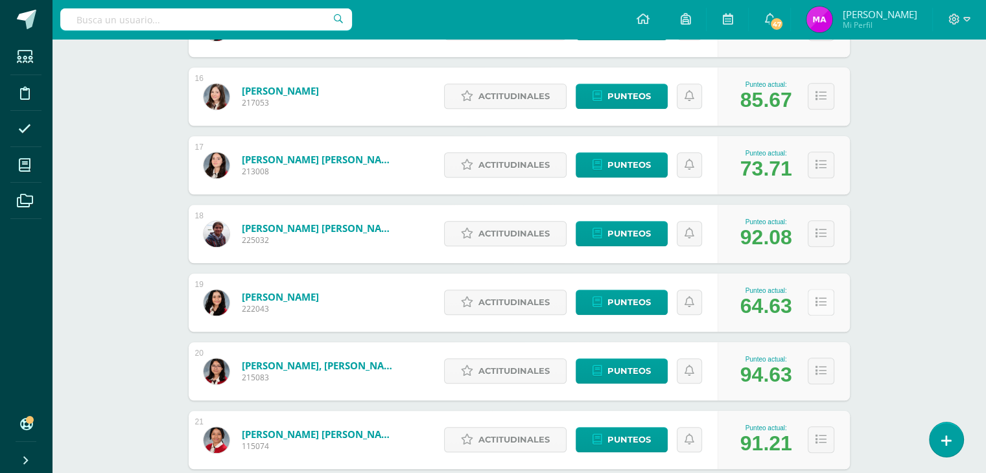
click at [816, 303] on icon at bounding box center [820, 302] width 11 height 11
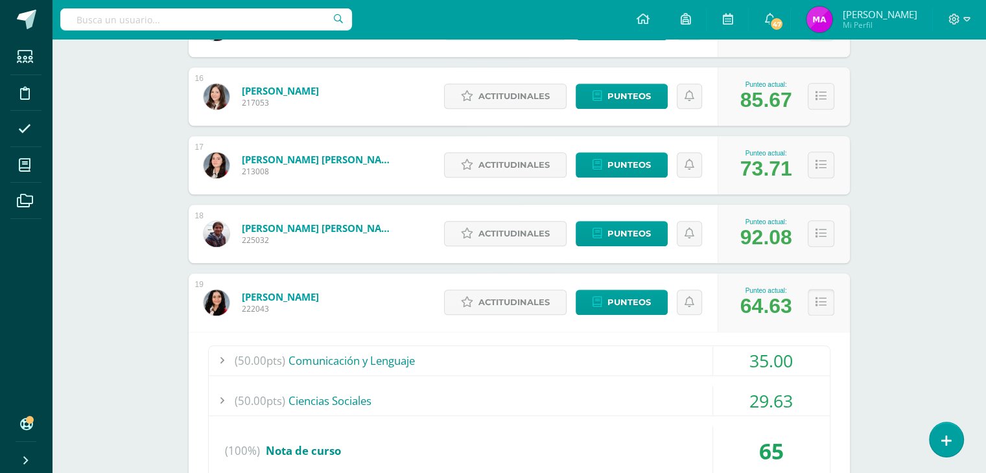
click at [824, 302] on icon at bounding box center [820, 302] width 11 height 11
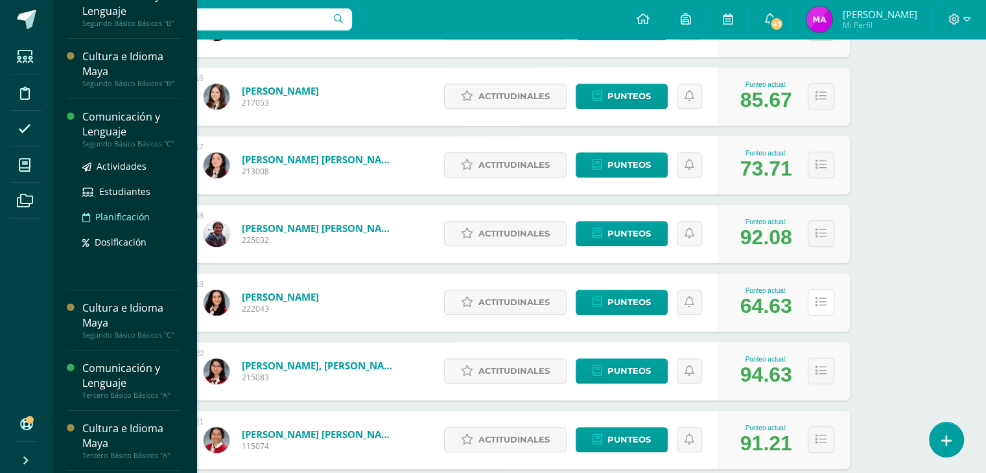
scroll to position [144, 0]
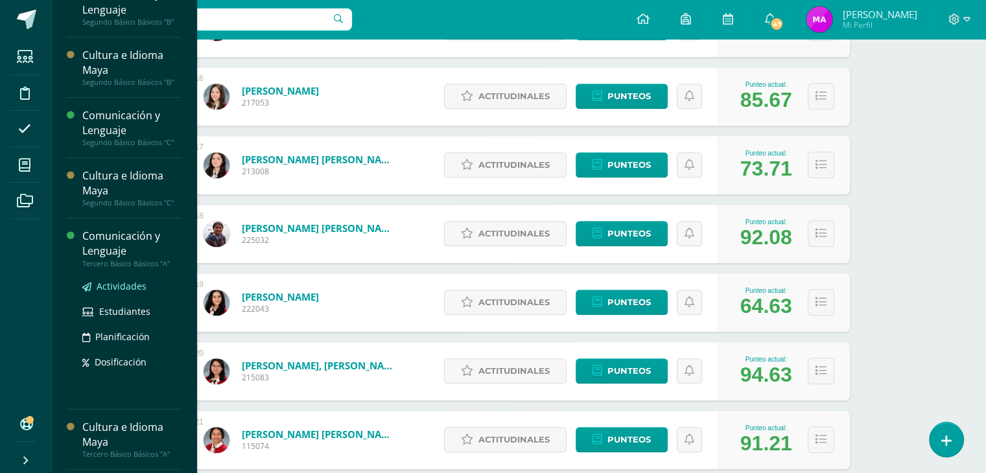
click at [124, 285] on span "Actividades" at bounding box center [122, 286] width 50 height 12
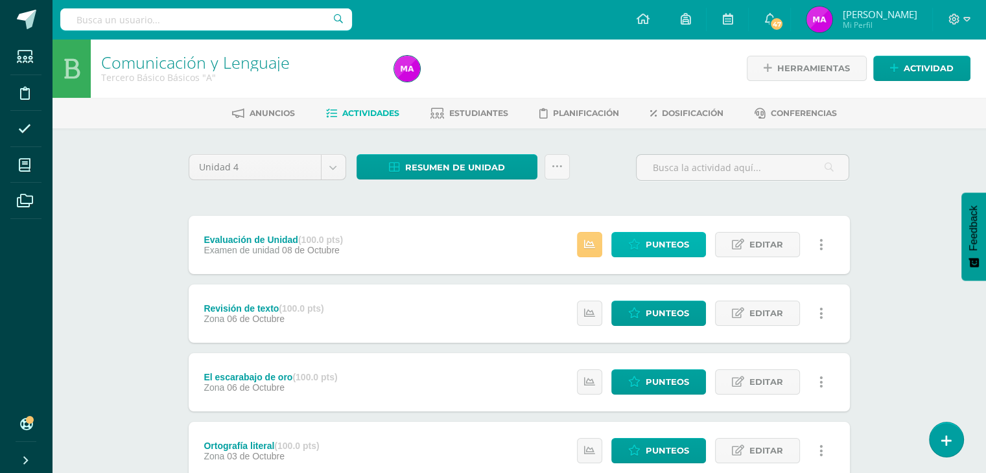
click at [662, 247] on span "Punteos" at bounding box center [666, 245] width 43 height 24
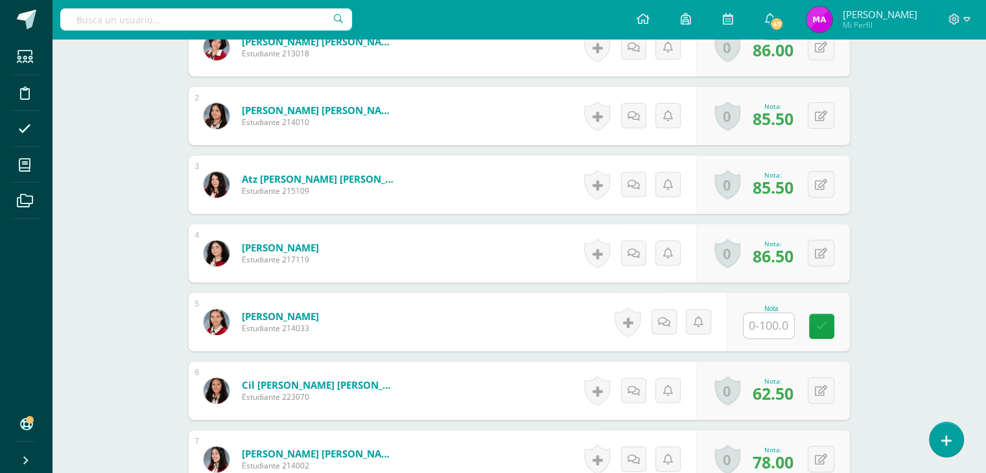
scroll to position [448, 0]
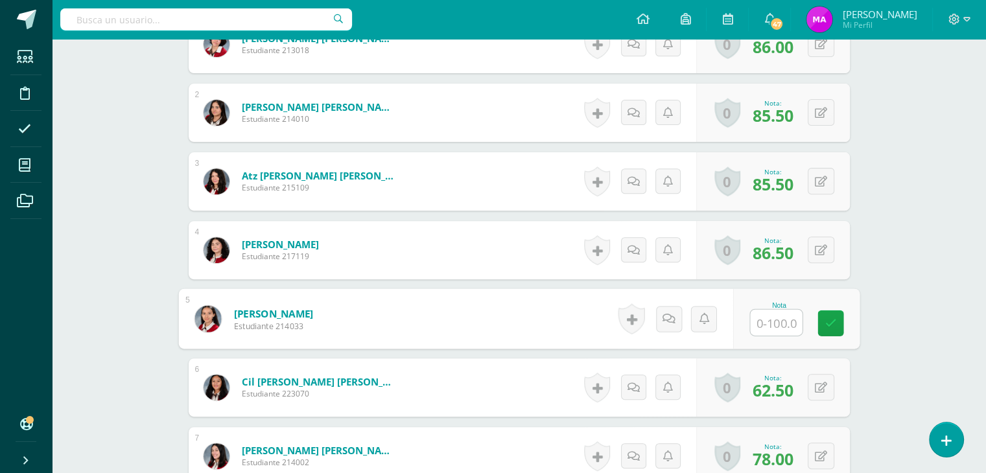
click at [771, 321] on input "text" at bounding box center [776, 323] width 52 height 26
type input "97"
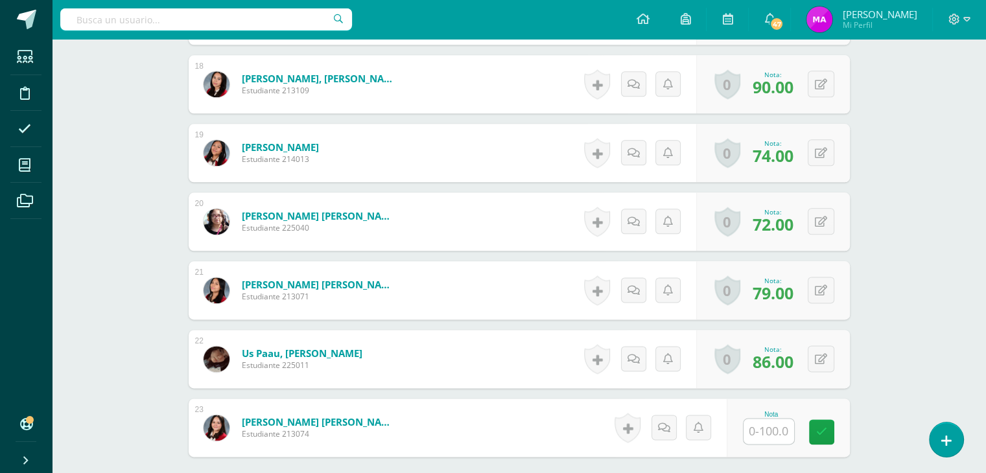
scroll to position [1708, 0]
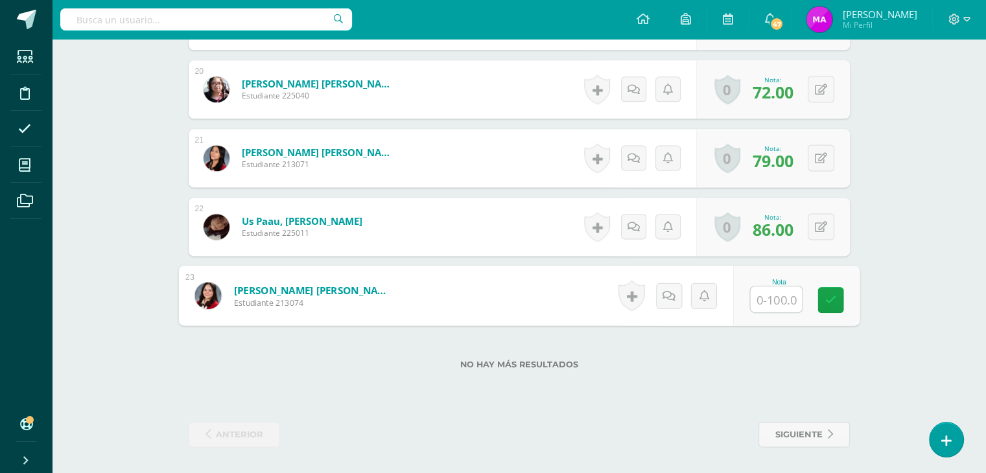
click at [767, 302] on input "text" at bounding box center [776, 299] width 52 height 26
type input "97"
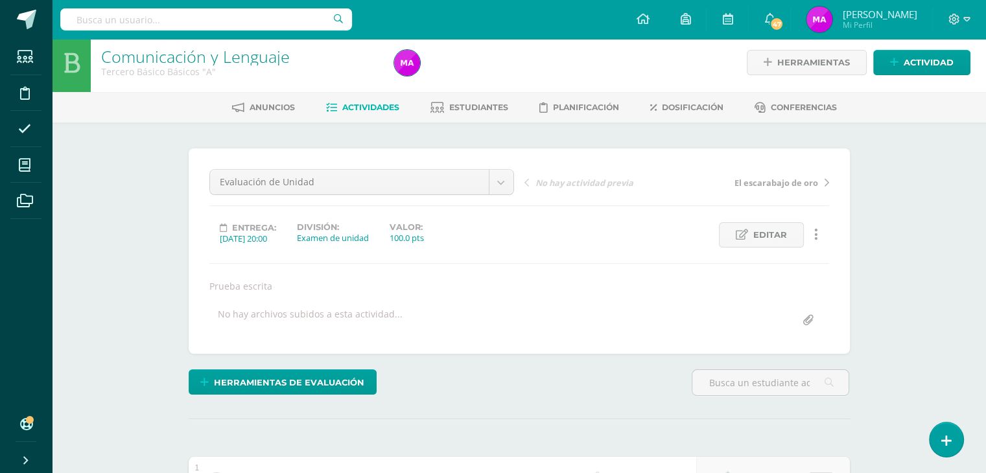
scroll to position [0, 0]
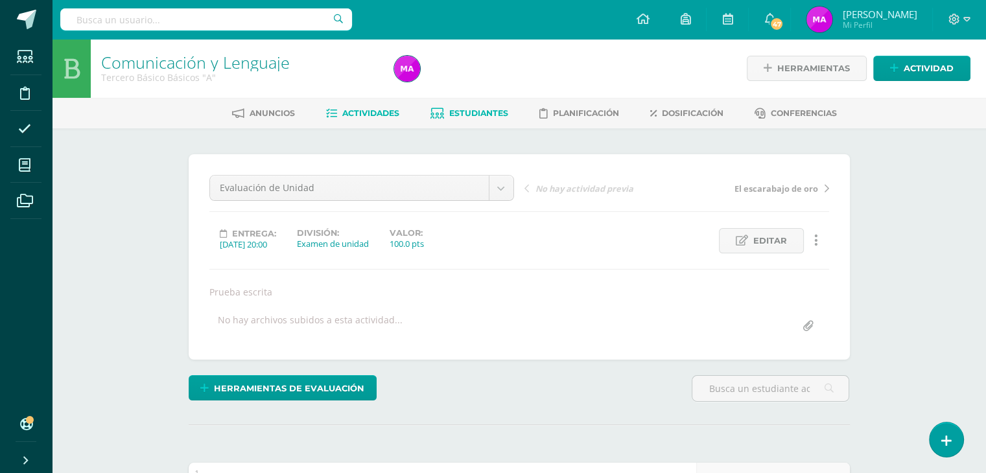
click at [471, 115] on span "Estudiantes" at bounding box center [478, 113] width 59 height 10
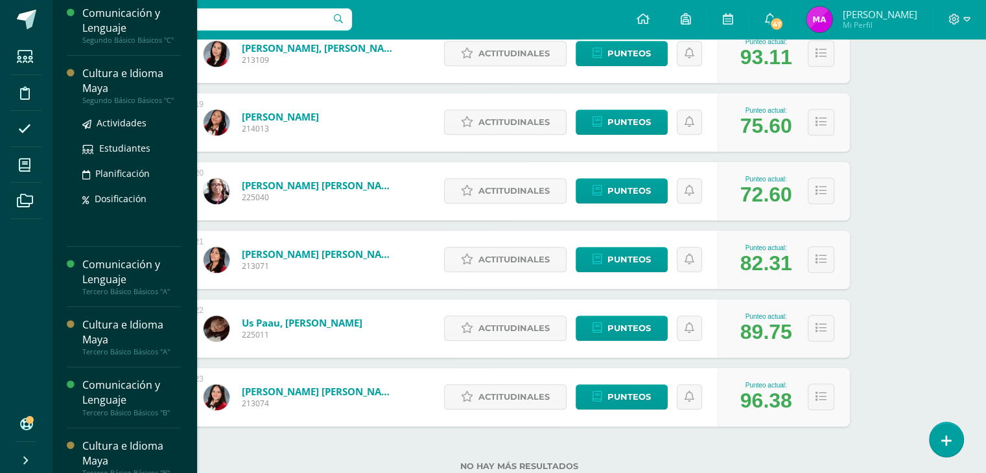
scroll to position [246, 0]
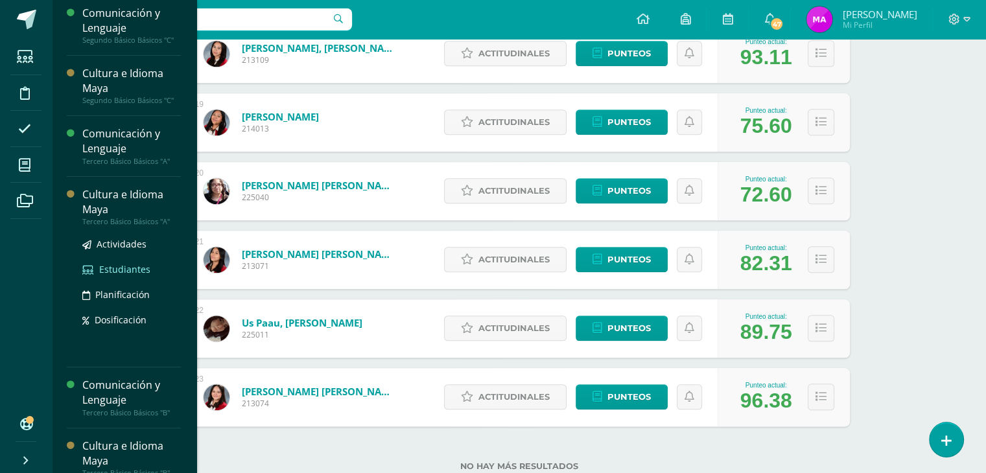
click at [119, 265] on span "Estudiantes" at bounding box center [124, 269] width 51 height 12
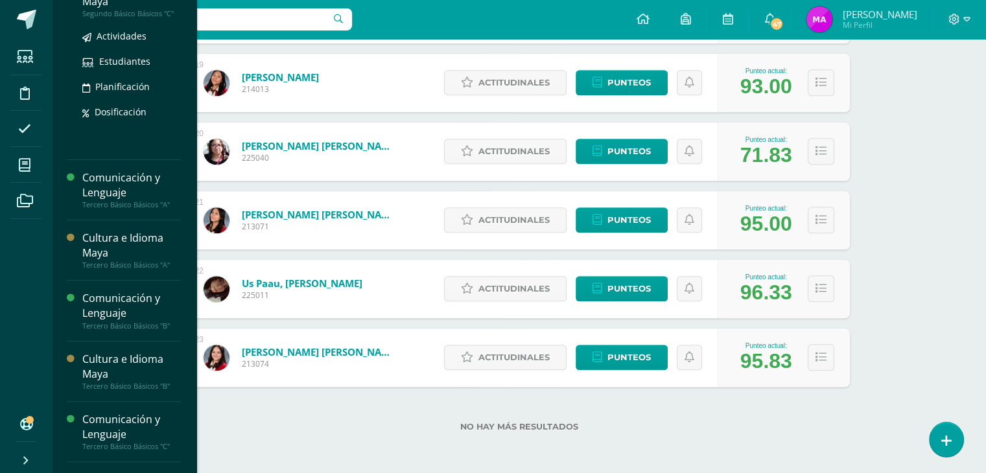
scroll to position [333, 0]
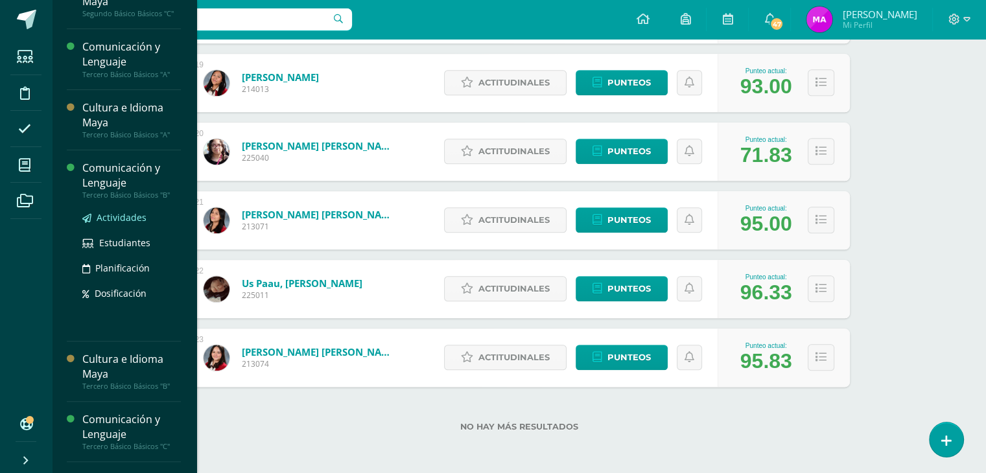
click at [114, 218] on span "Actividades" at bounding box center [122, 217] width 50 height 12
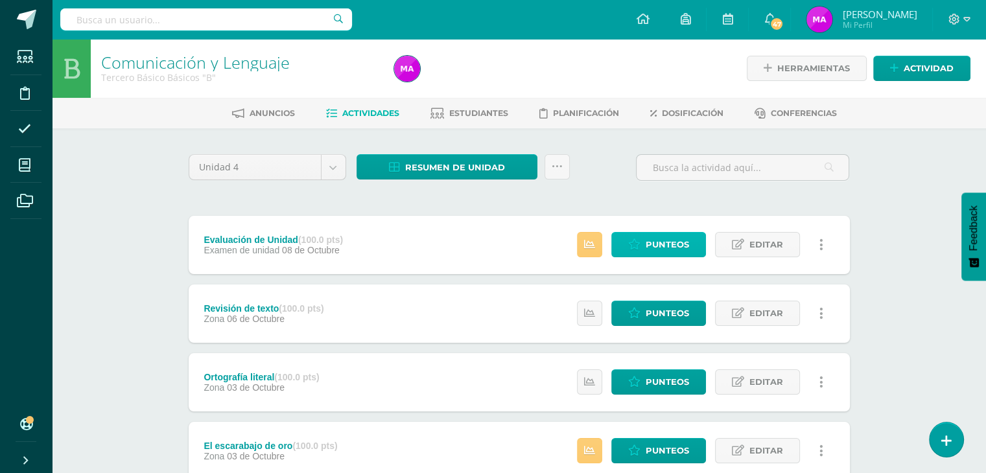
click at [658, 244] on span "Punteos" at bounding box center [666, 245] width 43 height 24
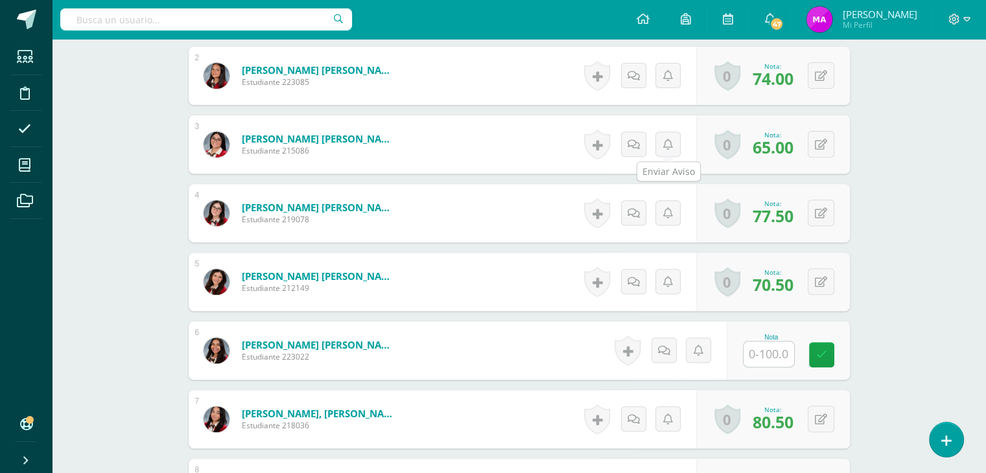
scroll to position [504, 0]
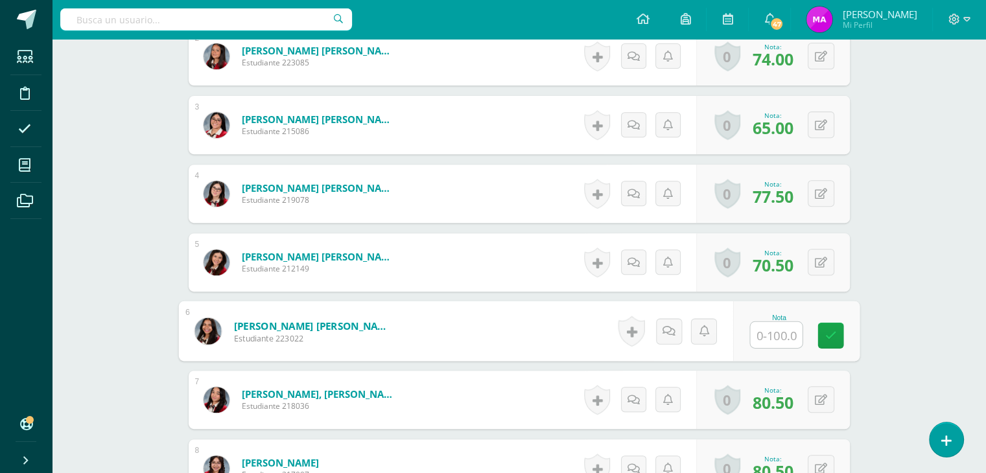
click at [767, 327] on input "text" at bounding box center [776, 335] width 52 height 26
type input "95"
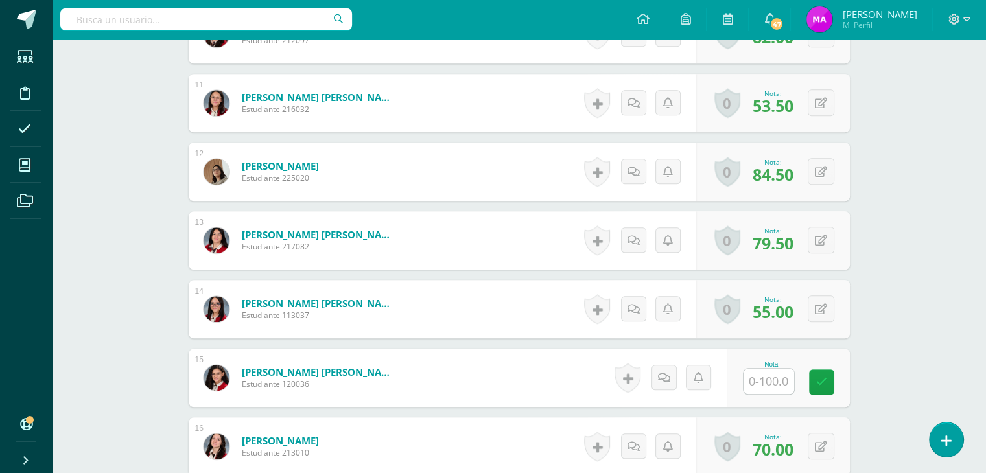
scroll to position [1078, 0]
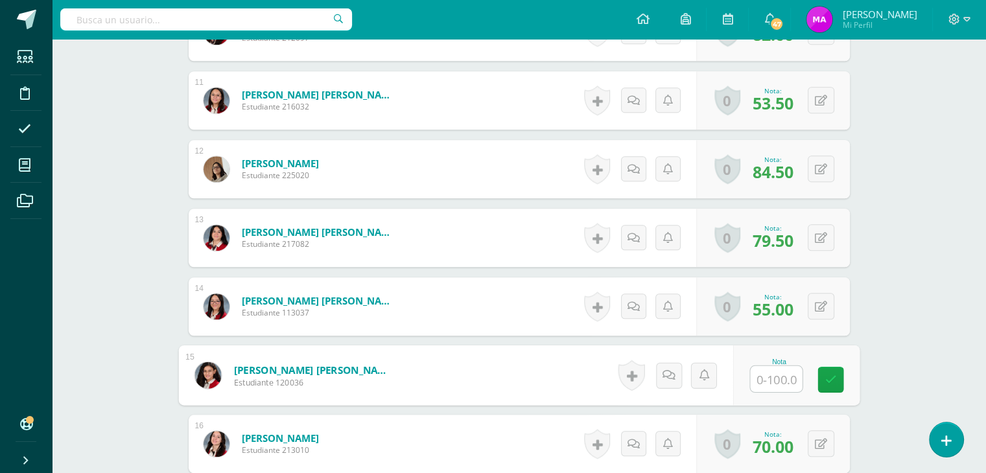
click at [769, 373] on input "text" at bounding box center [776, 379] width 52 height 26
type input "97"
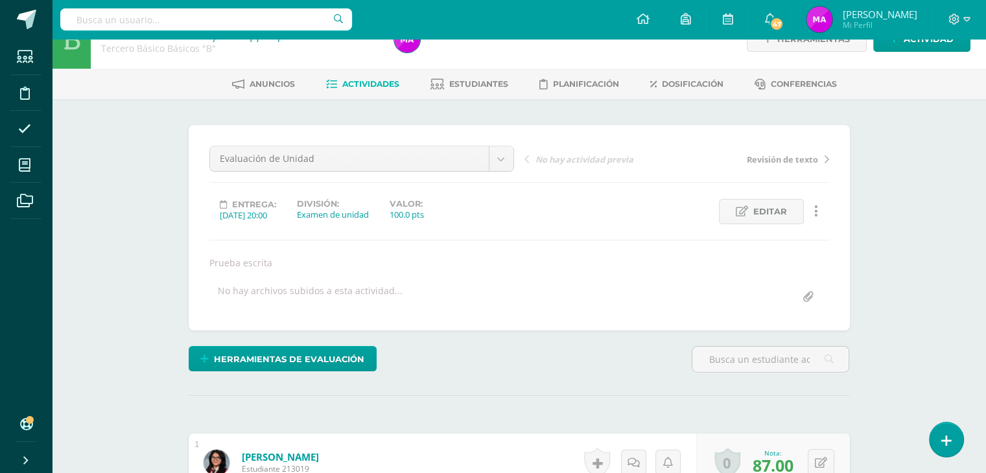
scroll to position [0, 0]
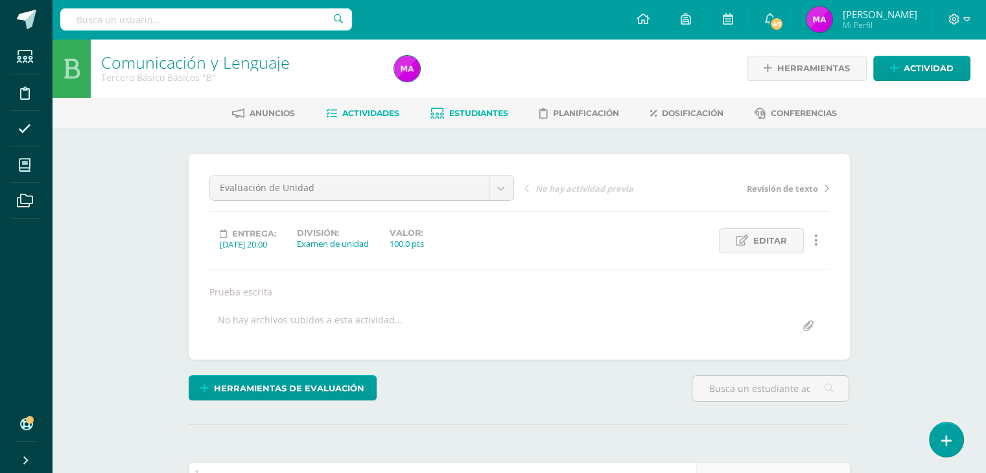
click at [472, 115] on span "Estudiantes" at bounding box center [478, 113] width 59 height 10
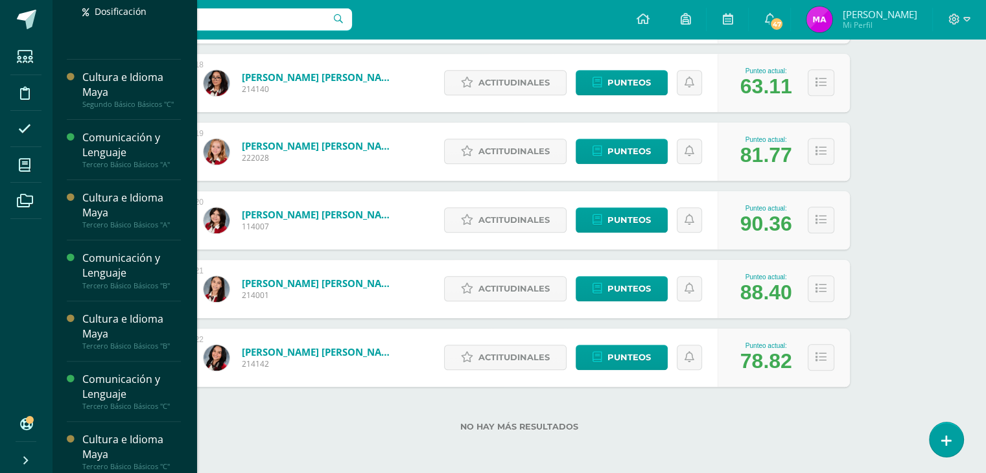
scroll to position [375, 0]
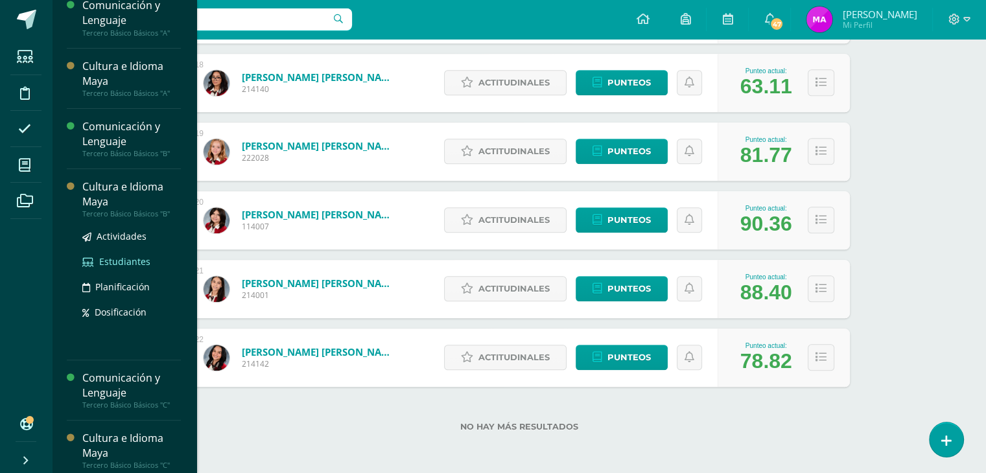
click at [117, 257] on span "Estudiantes" at bounding box center [124, 261] width 51 height 12
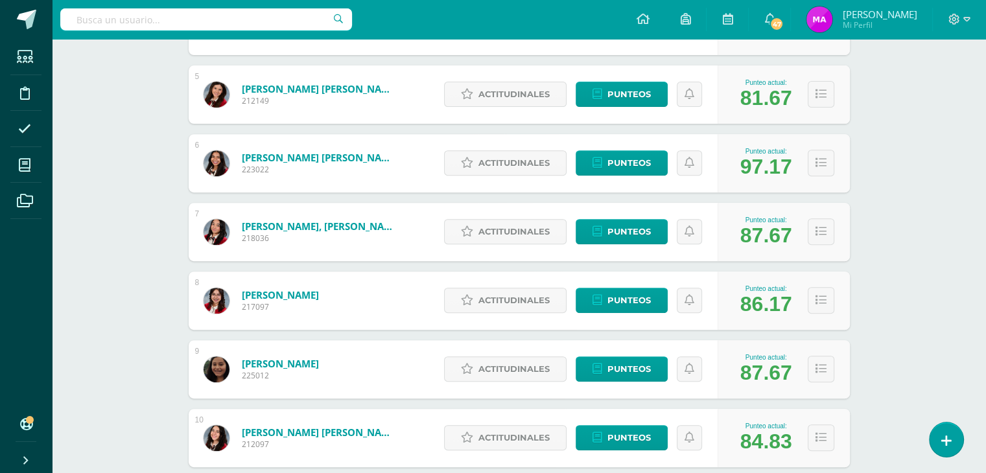
scroll to position [567, 0]
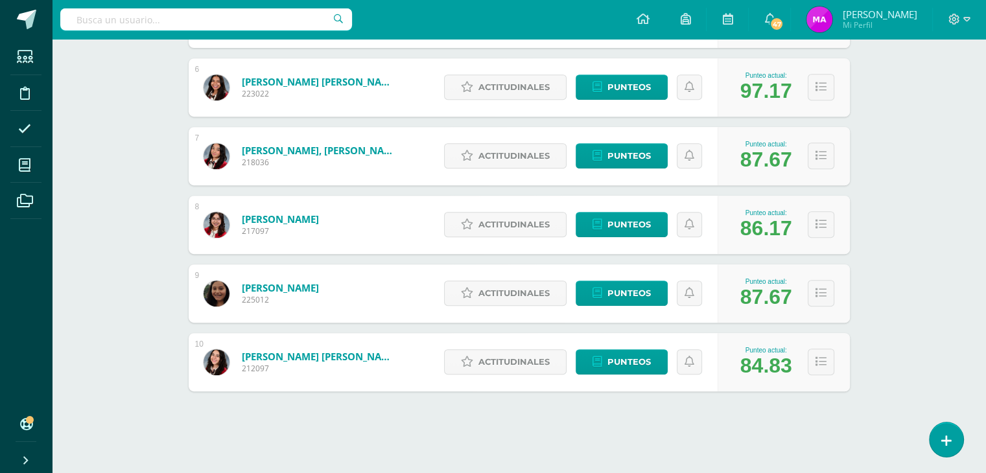
click at [359, 323] on div "1 [PERSON_NAME] 213019 Punteo actual: 76.33 Actitudinales Punteos Asignación de…" at bounding box center [519, 53] width 661 height 677
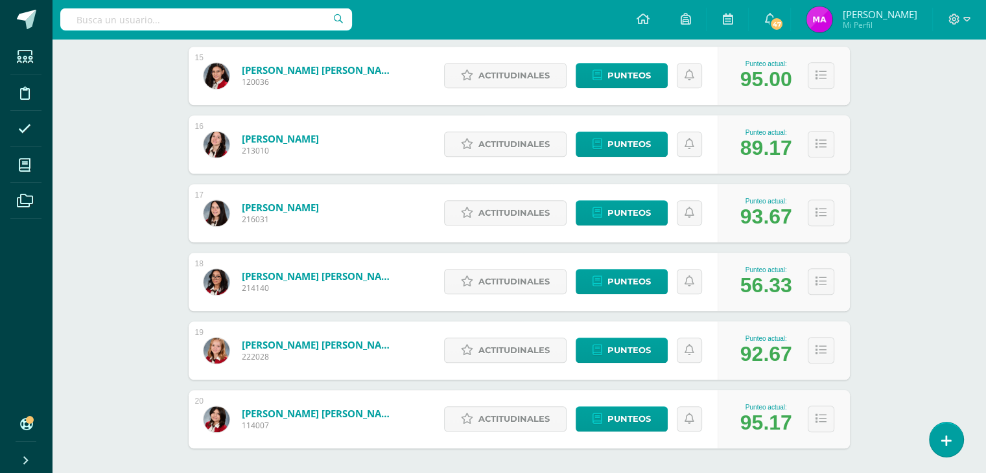
scroll to position [1198, 0]
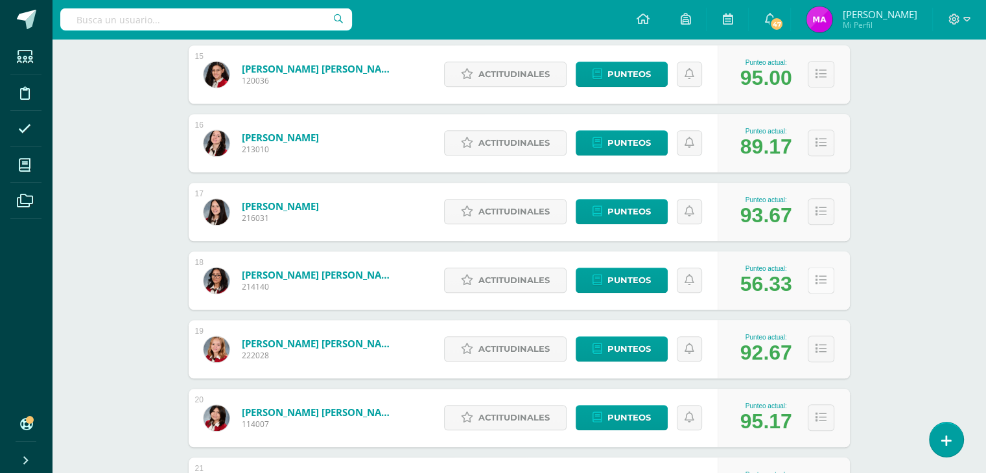
click at [813, 283] on button at bounding box center [821, 280] width 27 height 27
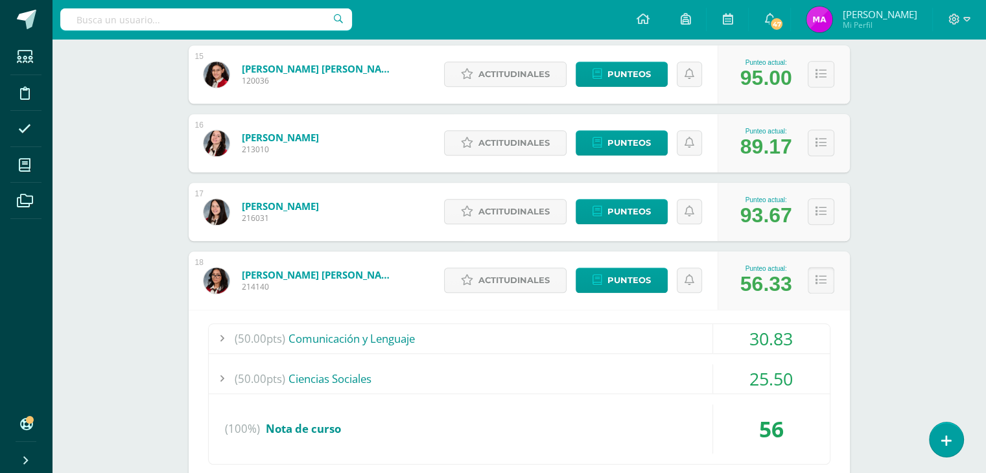
click at [813, 283] on button at bounding box center [821, 280] width 27 height 27
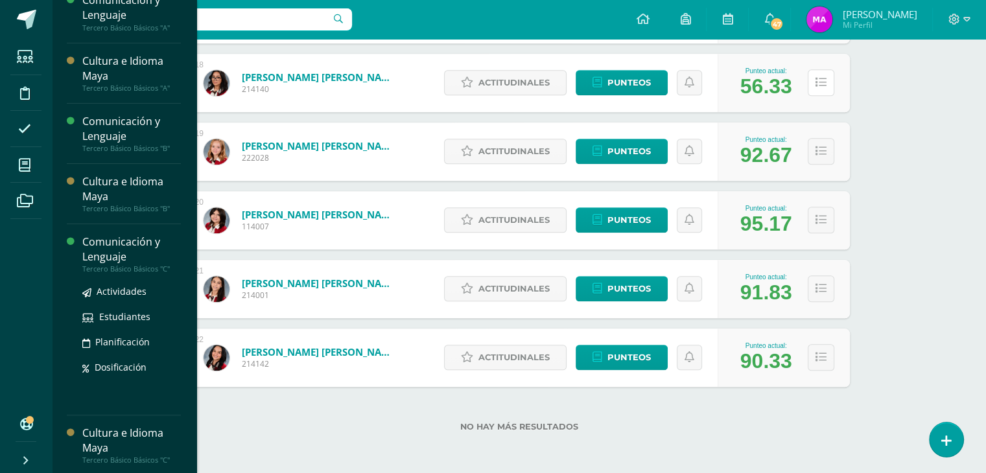
scroll to position [381, 0]
click at [121, 289] on span "Actividades" at bounding box center [122, 290] width 50 height 12
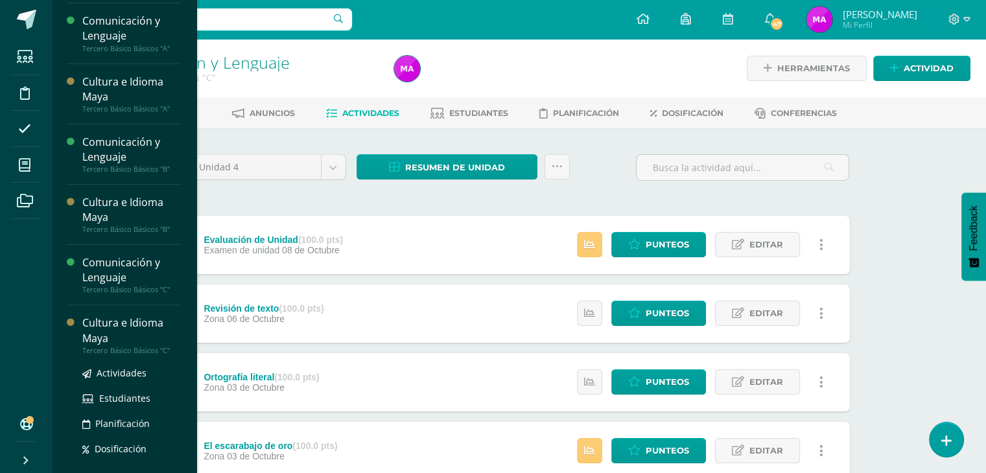
scroll to position [381, 0]
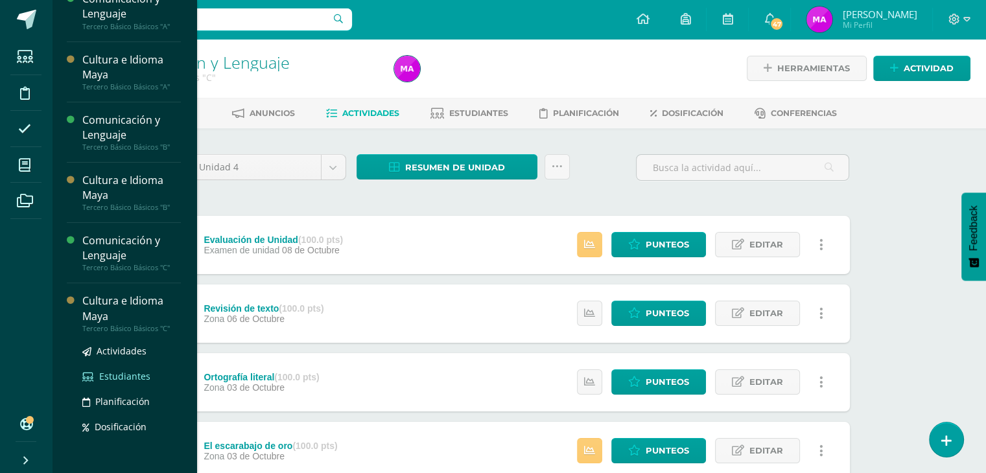
click at [124, 377] on span "Estudiantes" at bounding box center [124, 376] width 51 height 12
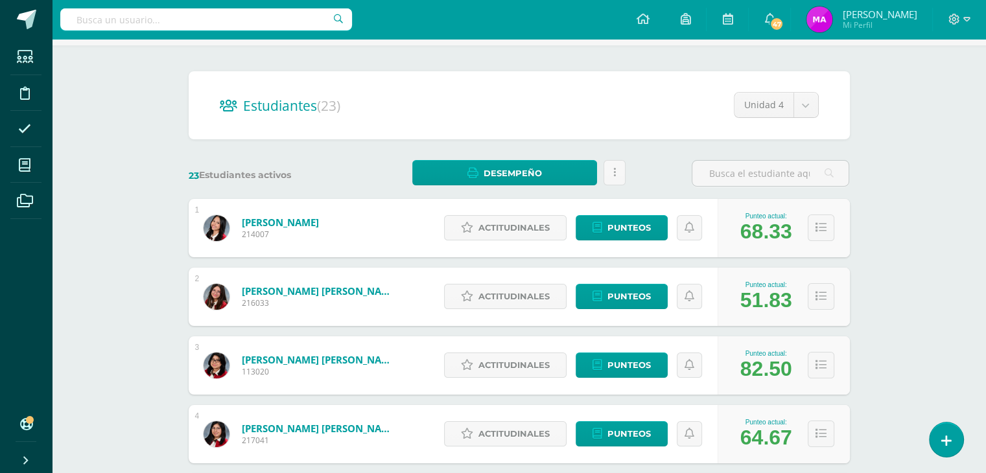
scroll to position [84, 0]
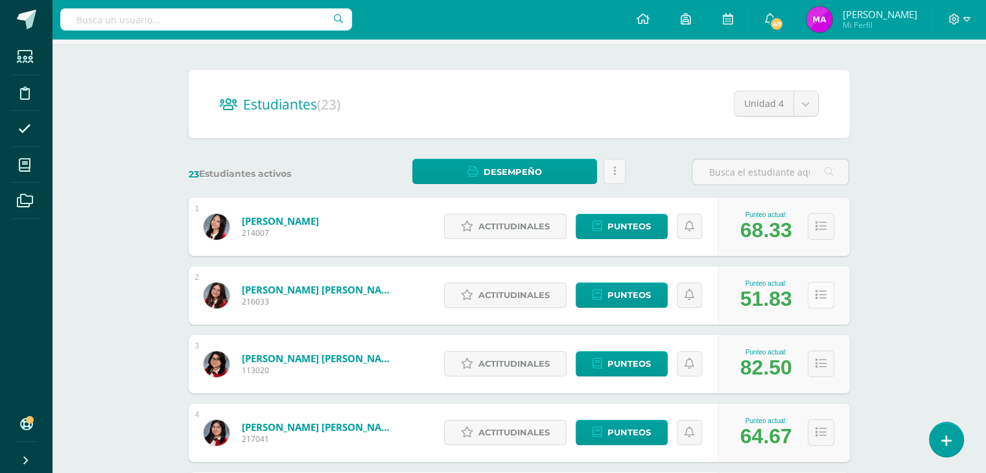
click at [819, 296] on icon at bounding box center [820, 295] width 11 height 11
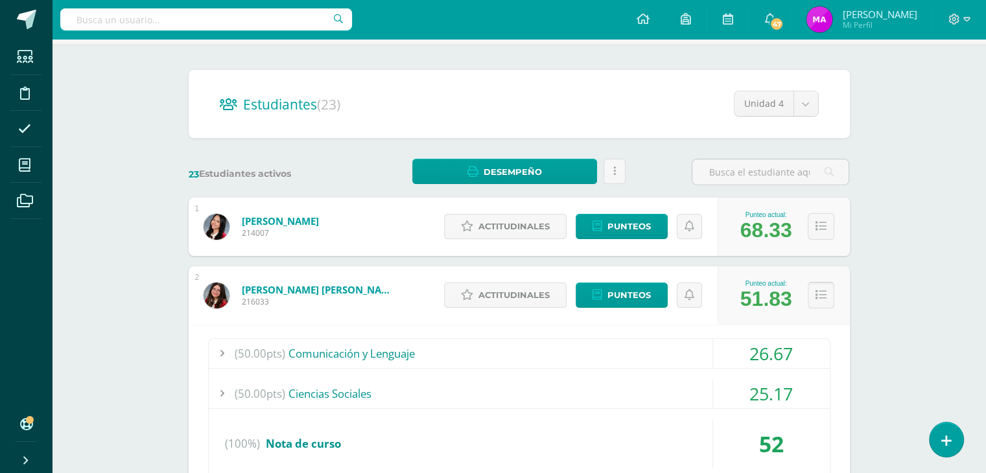
click at [819, 296] on icon at bounding box center [820, 295] width 11 height 11
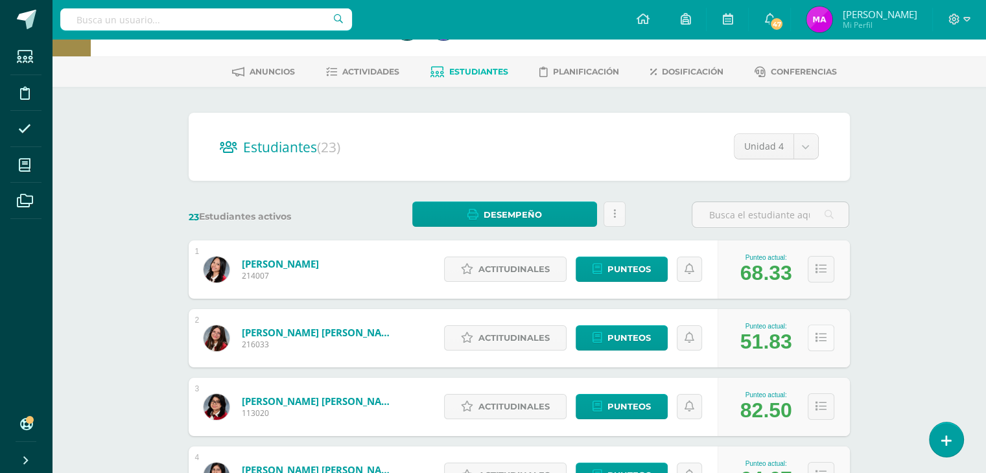
scroll to position [0, 0]
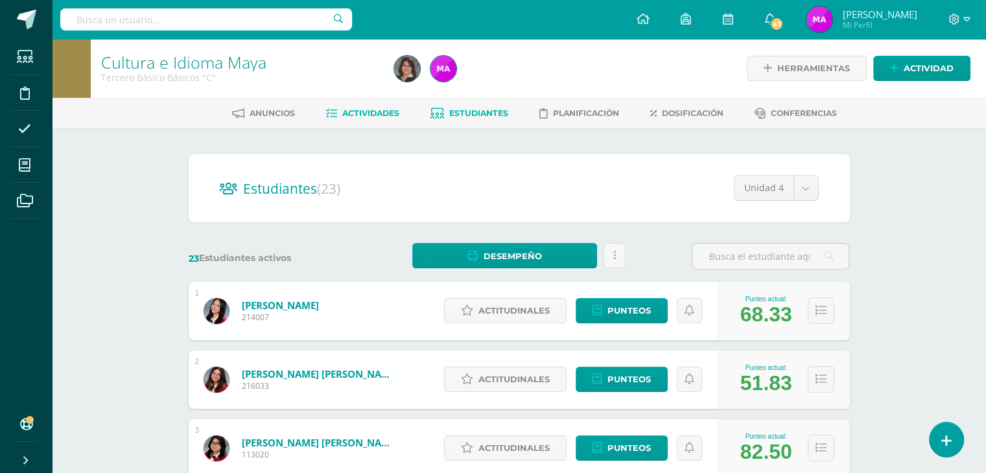
click at [358, 113] on span "Actividades" at bounding box center [370, 113] width 57 height 10
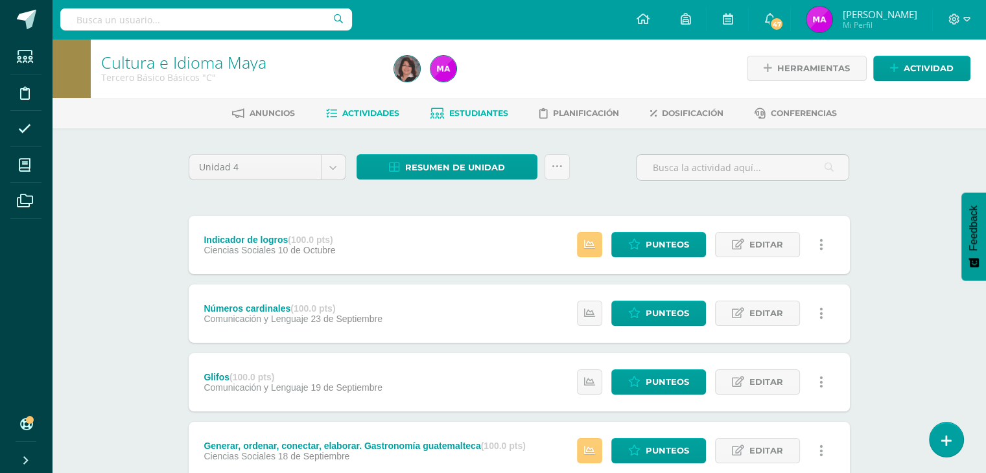
click at [460, 112] on span "Estudiantes" at bounding box center [478, 113] width 59 height 10
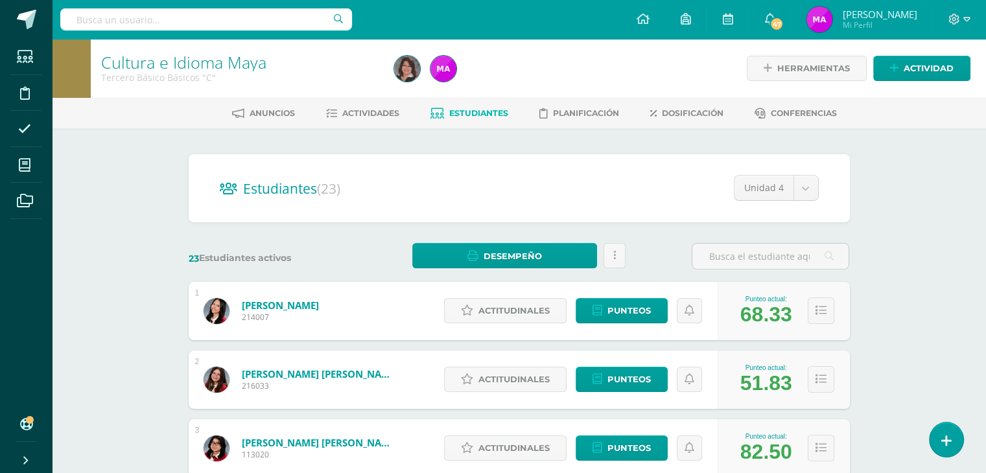
click at [355, 112] on span "Actividades" at bounding box center [370, 113] width 57 height 10
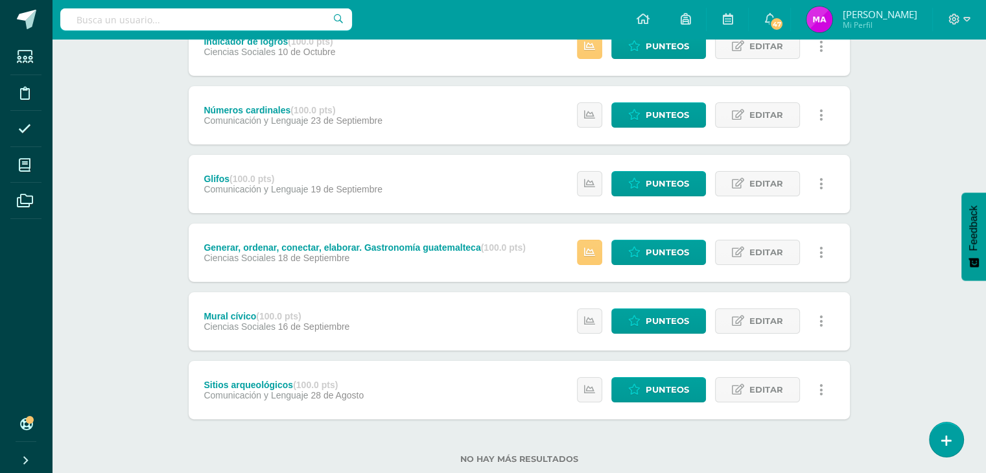
scroll to position [199, 0]
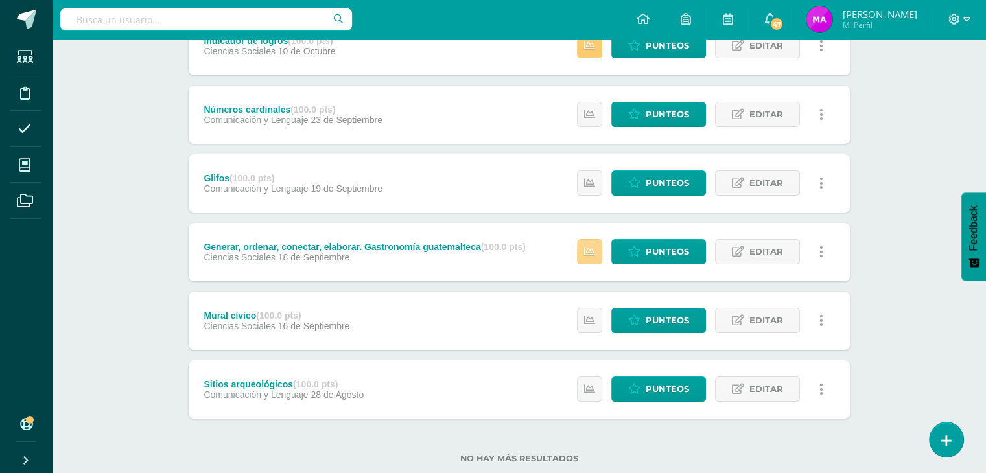
click at [593, 257] on icon at bounding box center [589, 251] width 11 height 11
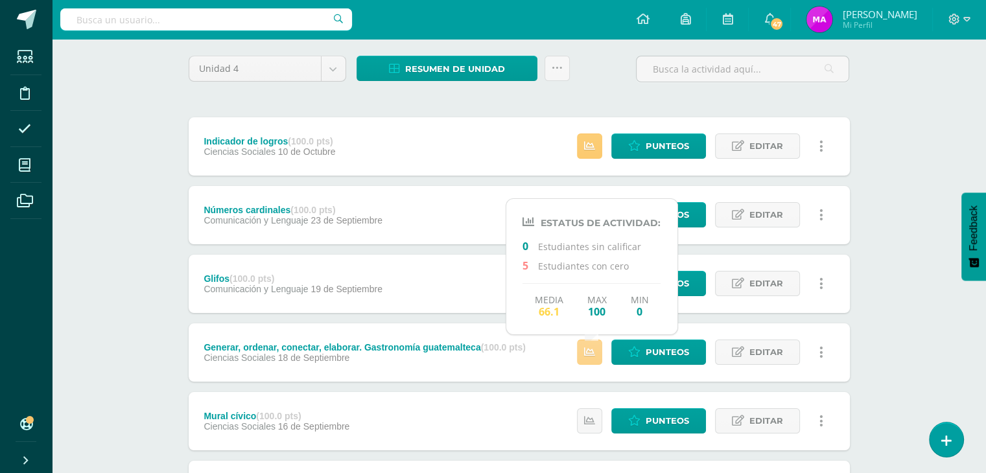
scroll to position [90, 0]
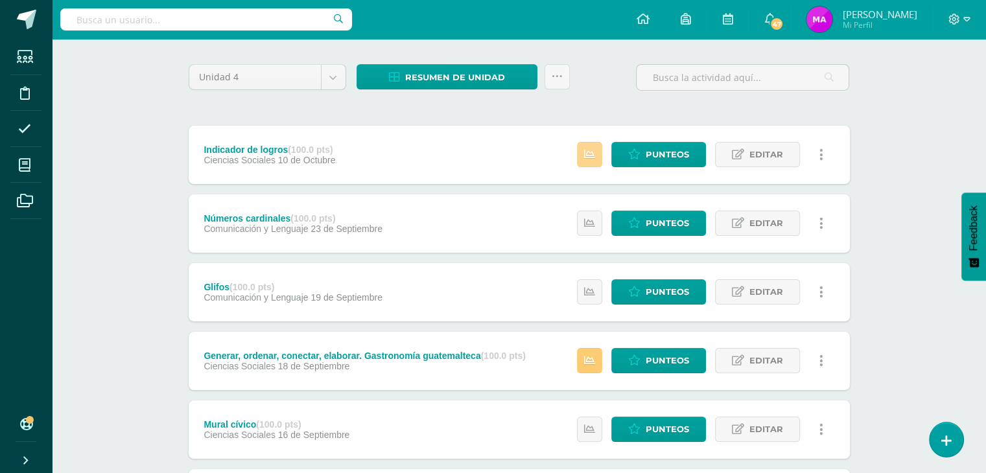
click at [598, 153] on link at bounding box center [589, 154] width 25 height 25
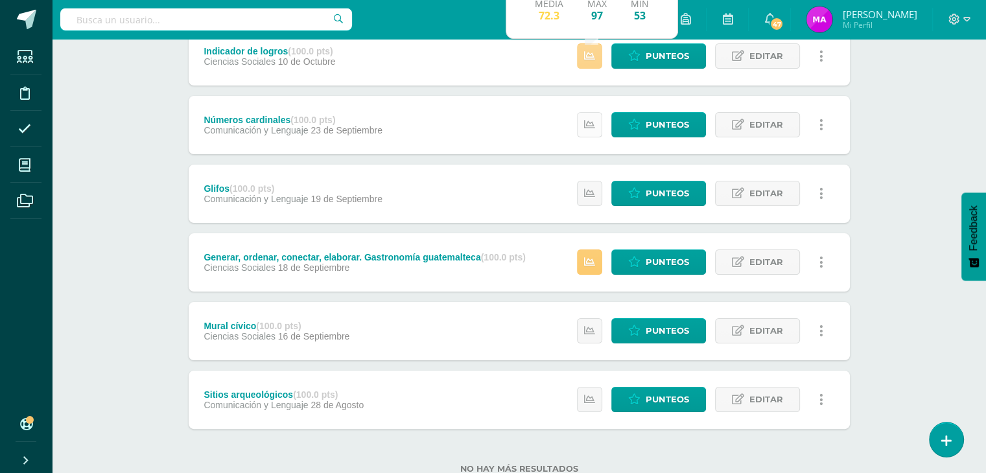
scroll to position [231, 0]
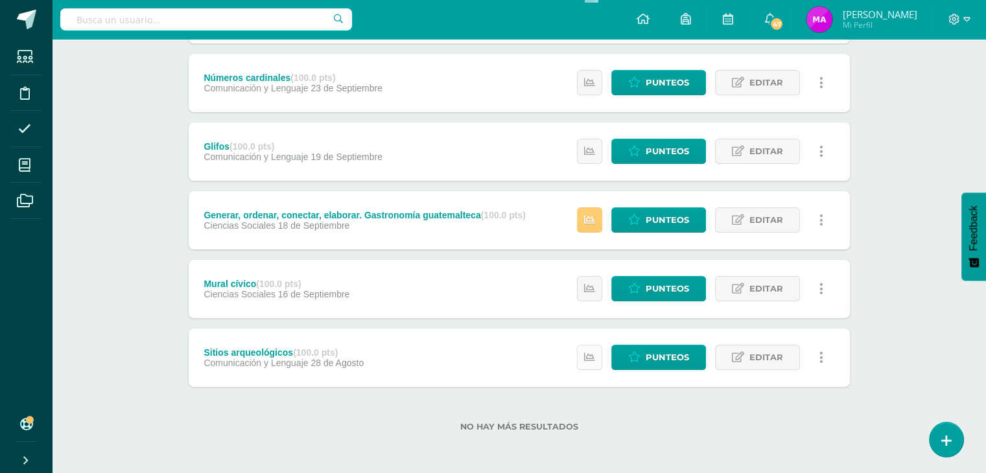
click at [588, 363] on link at bounding box center [589, 357] width 25 height 25
click at [672, 408] on div "No hay más resultados" at bounding box center [519, 417] width 661 height 60
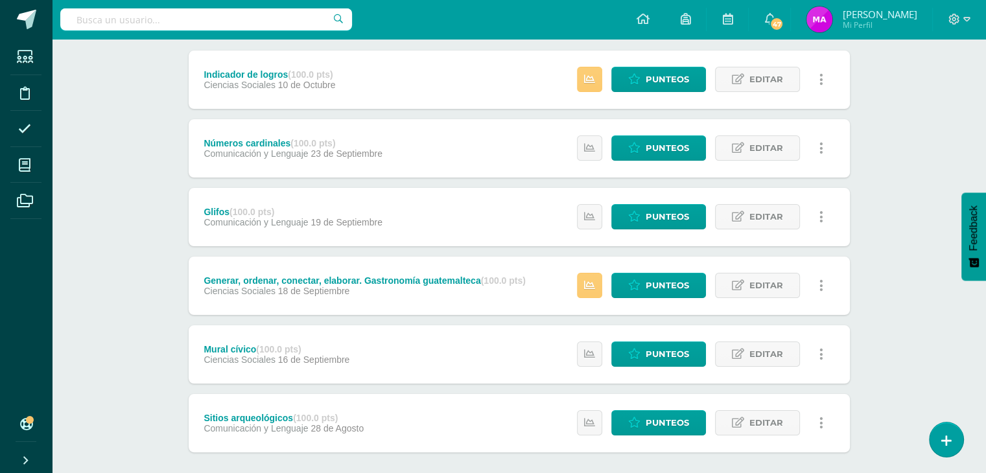
scroll to position [164, 0]
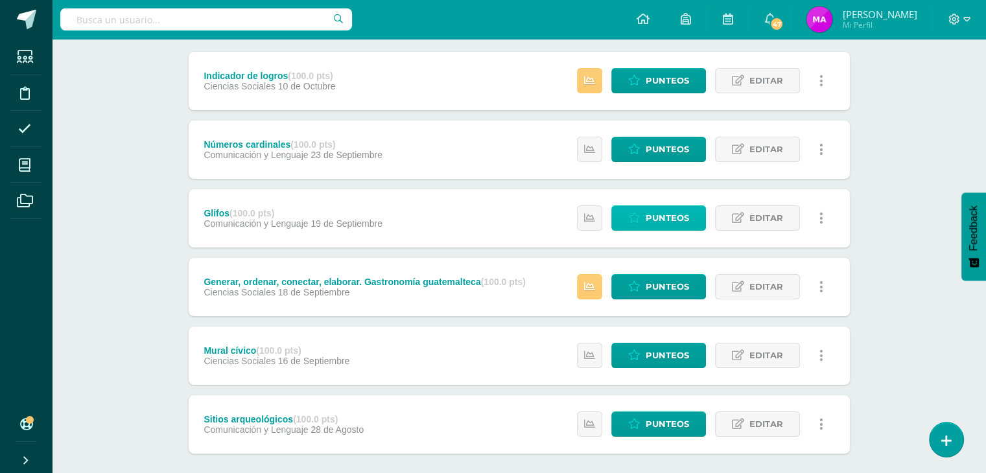
click at [647, 217] on span "Punteos" at bounding box center [666, 218] width 43 height 24
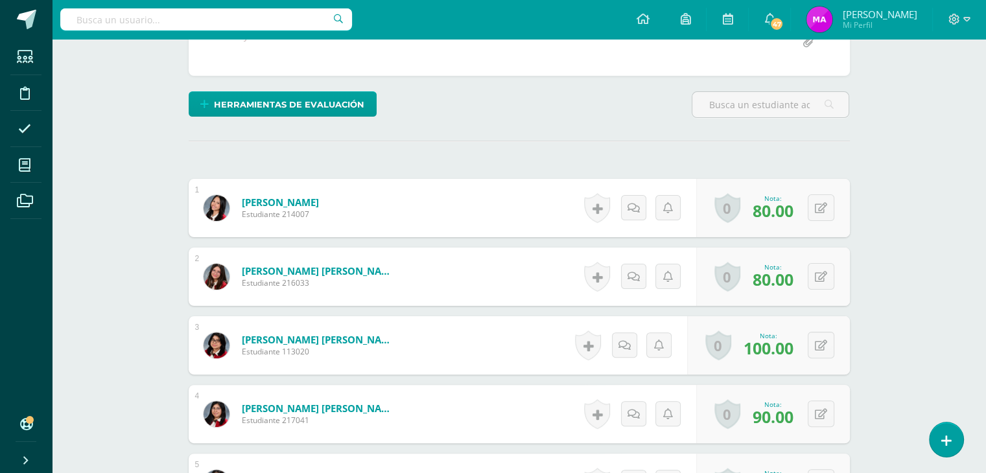
scroll to position [285, 0]
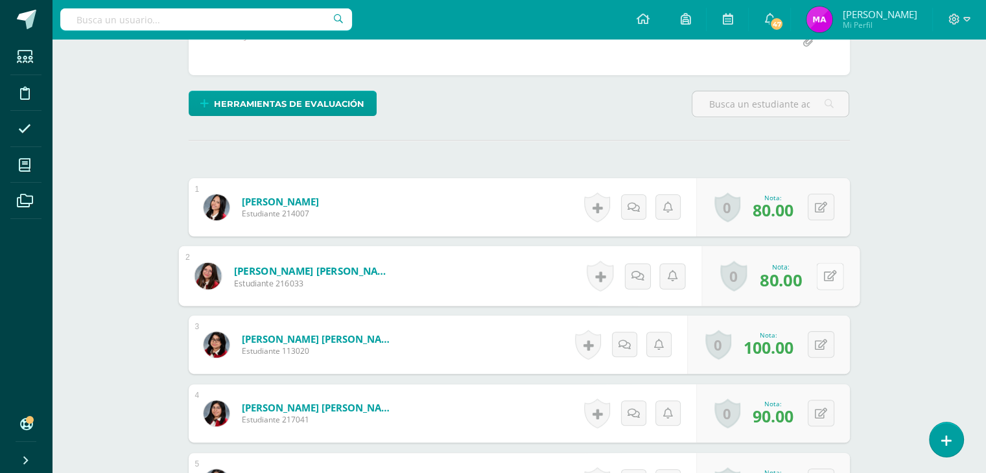
click at [819, 274] on button at bounding box center [829, 275] width 27 height 27
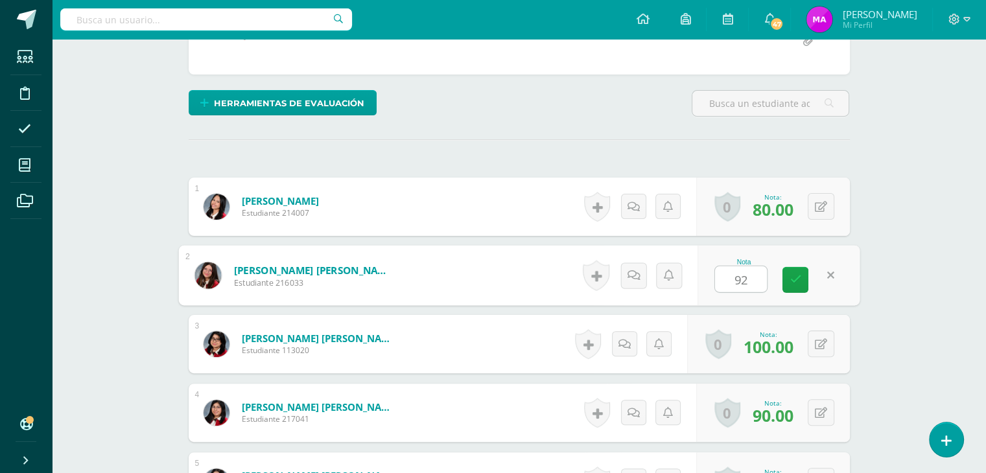
scroll to position [285, 0]
type input "90"
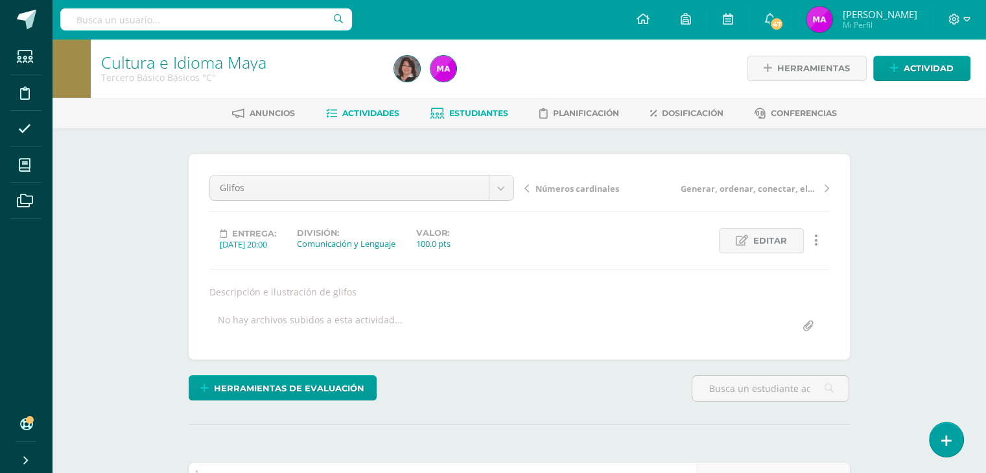
click at [465, 115] on span "Estudiantes" at bounding box center [478, 113] width 59 height 10
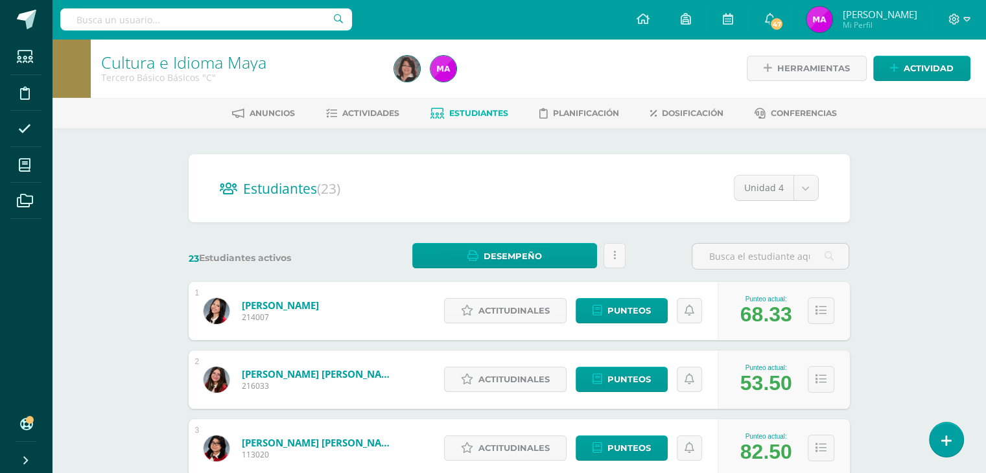
click at [474, 114] on span "Estudiantes" at bounding box center [478, 113] width 59 height 10
click at [822, 381] on icon at bounding box center [820, 379] width 11 height 11
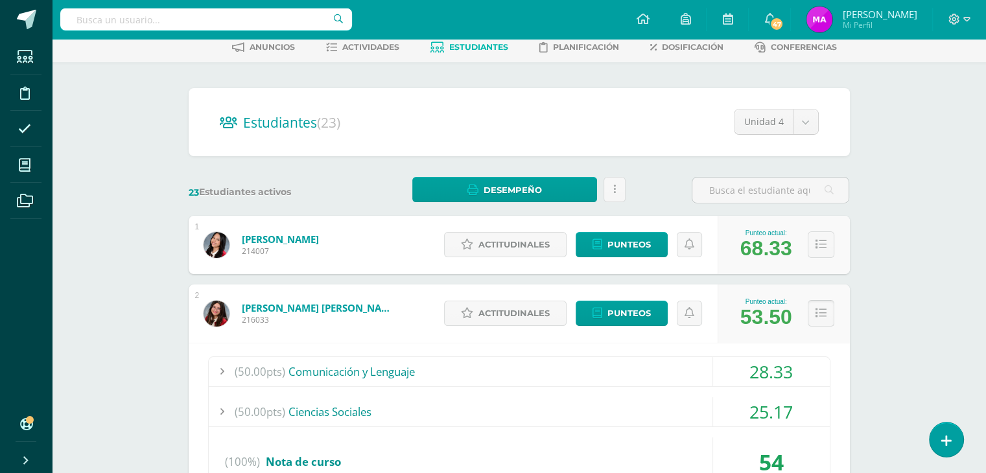
scroll to position [67, 0]
click at [368, 46] on span "Actividades" at bounding box center [370, 46] width 57 height 10
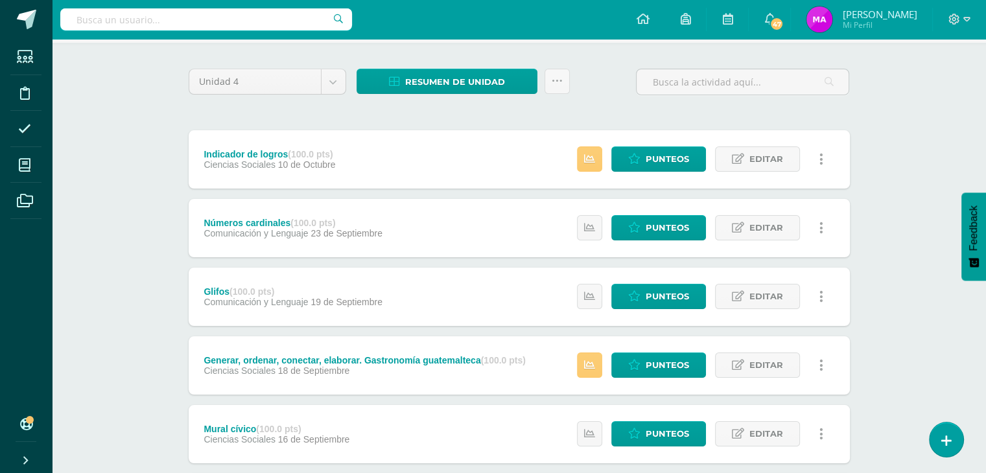
scroll to position [87, 0]
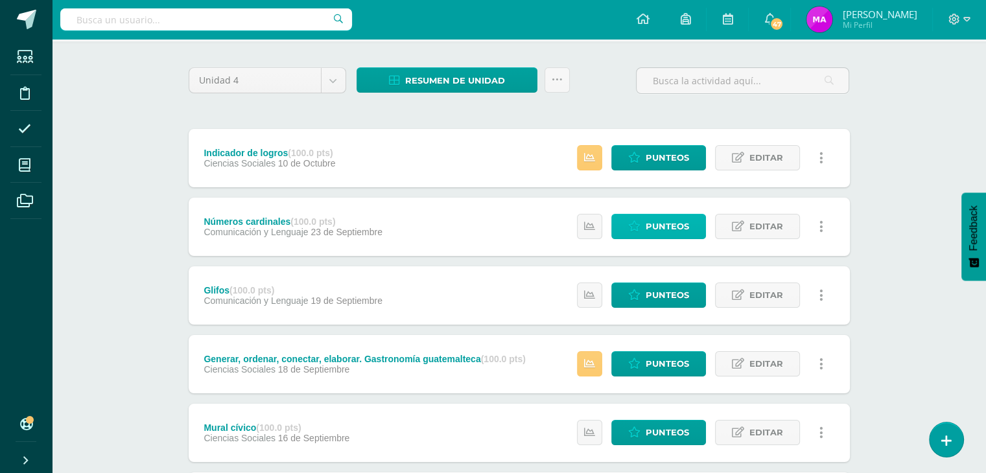
click at [654, 226] on span "Punteos" at bounding box center [666, 227] width 43 height 24
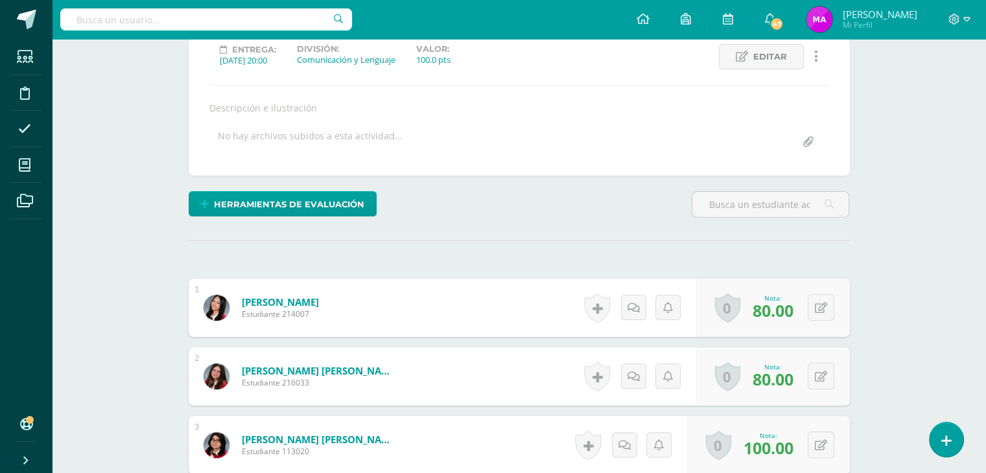
scroll to position [185, 0]
click at [820, 375] on button at bounding box center [821, 375] width 27 height 27
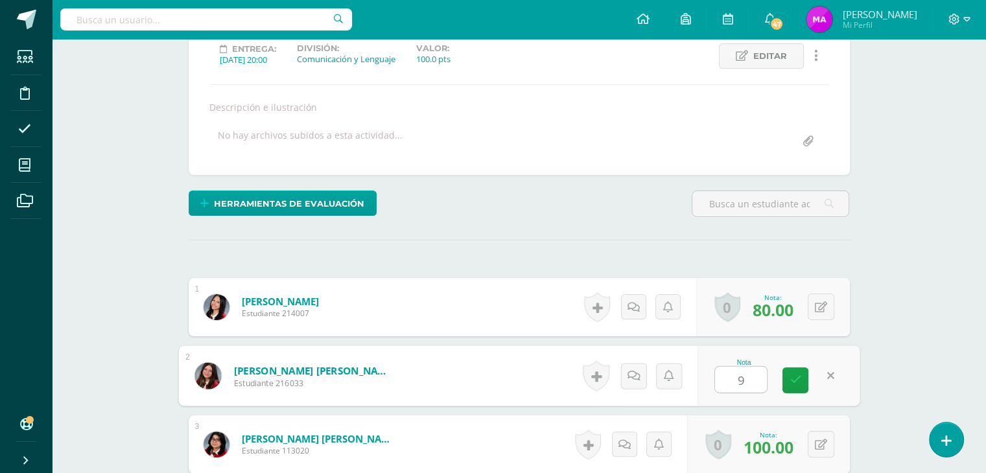
type input "90"
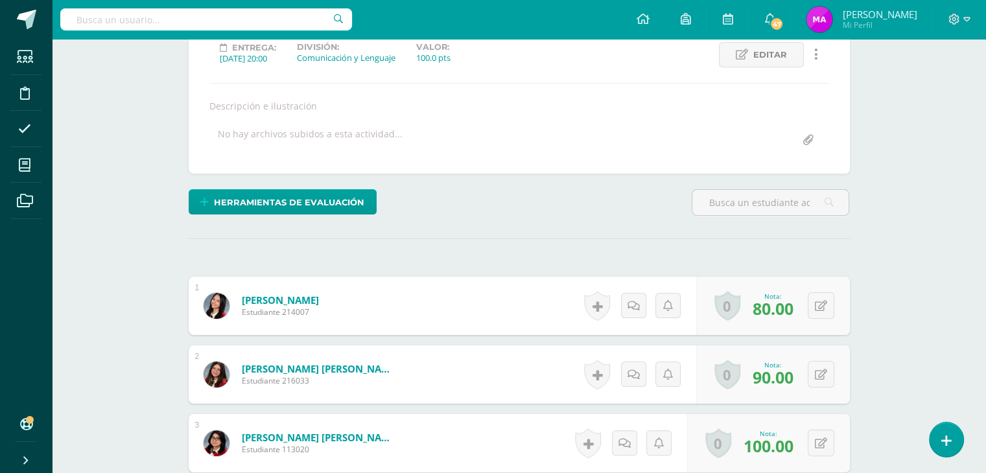
scroll to position [0, 0]
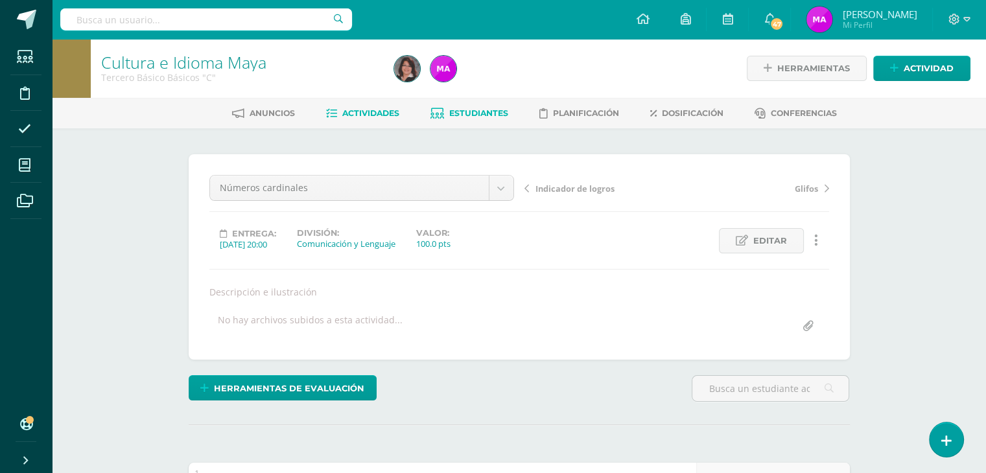
click at [471, 116] on span "Estudiantes" at bounding box center [478, 113] width 59 height 10
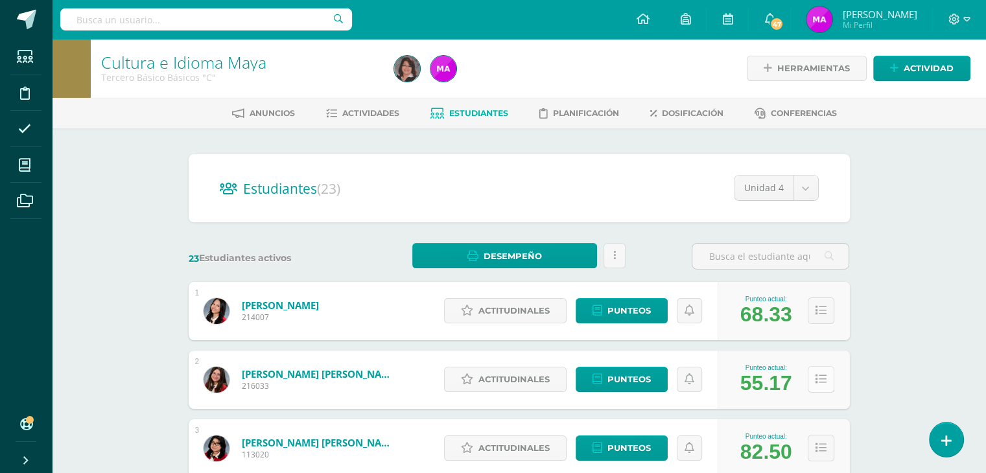
click at [820, 382] on icon at bounding box center [820, 379] width 11 height 11
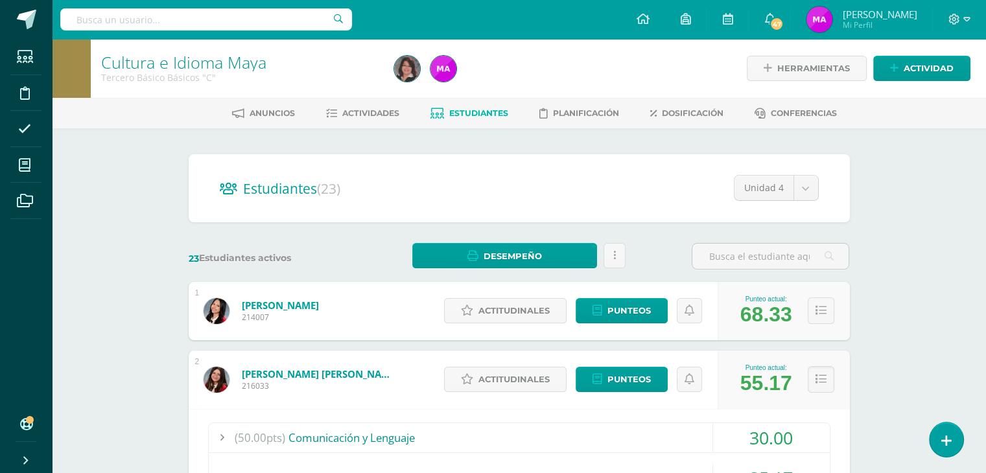
click at [822, 384] on icon at bounding box center [820, 379] width 11 height 11
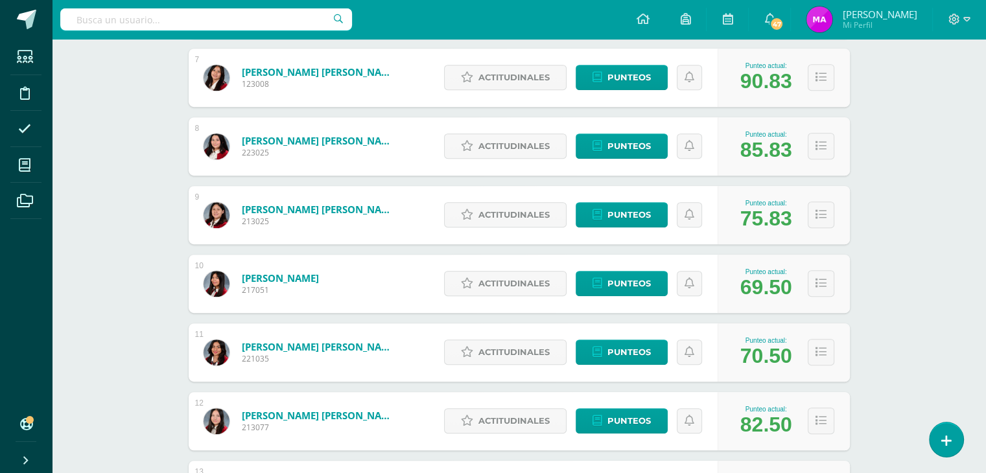
scroll to position [648, 0]
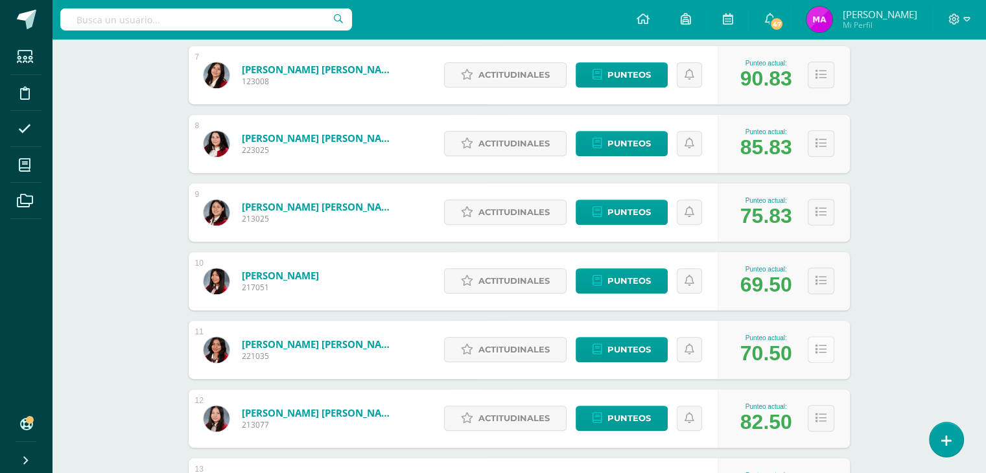
click at [814, 355] on button at bounding box center [821, 349] width 27 height 27
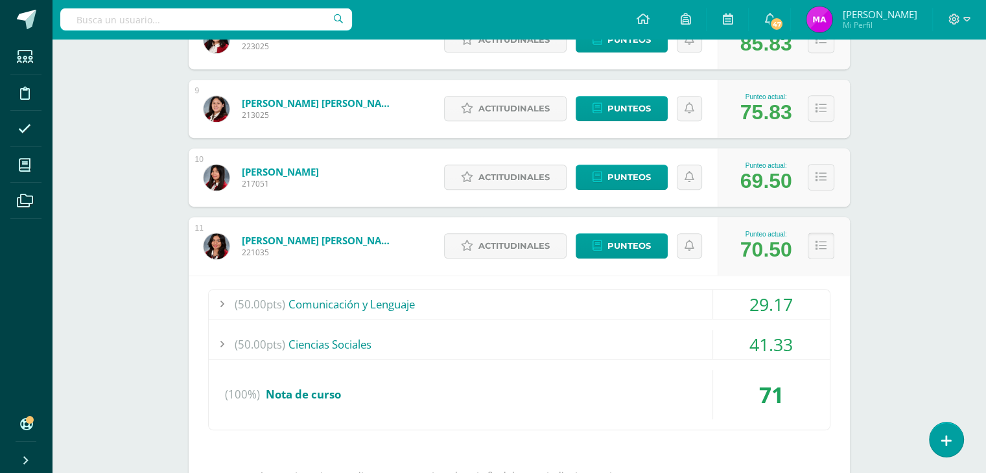
scroll to position [756, 0]
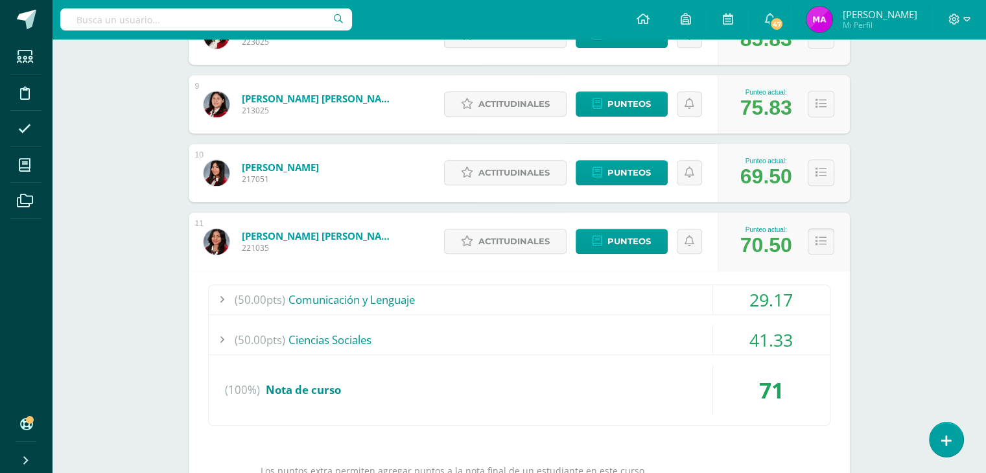
click at [820, 246] on icon at bounding box center [820, 241] width 11 height 11
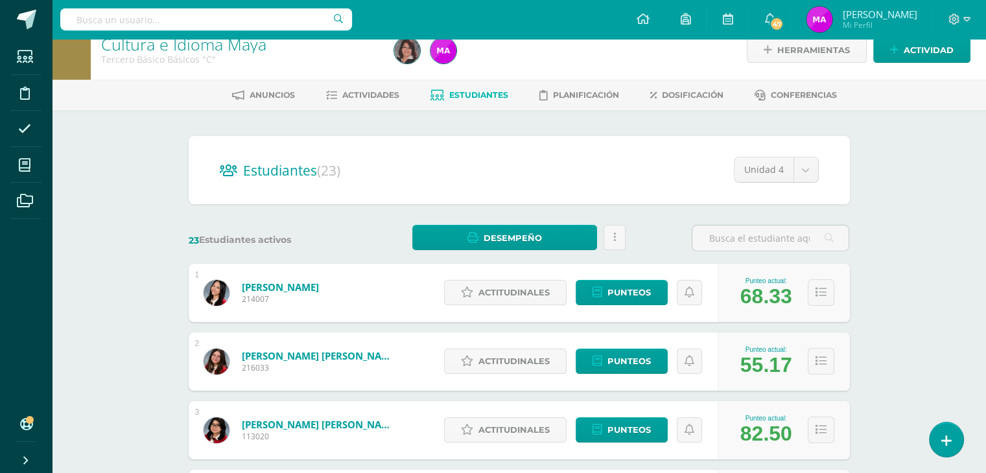
scroll to position [0, 0]
